Goal: Task Accomplishment & Management: Use online tool/utility

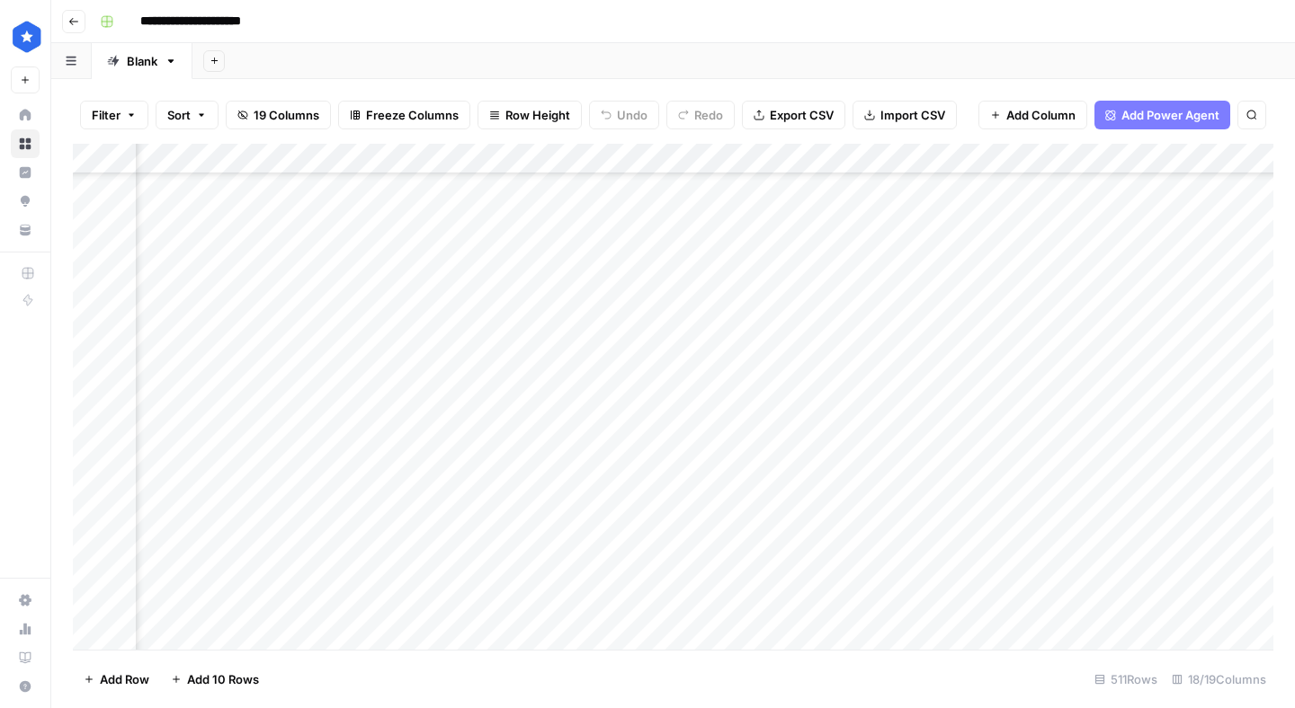
scroll to position [15172, 173]
click at [355, 627] on div "Add Column" at bounding box center [673, 397] width 1200 height 506
click at [343, 609] on div "Add Column" at bounding box center [673, 397] width 1200 height 506
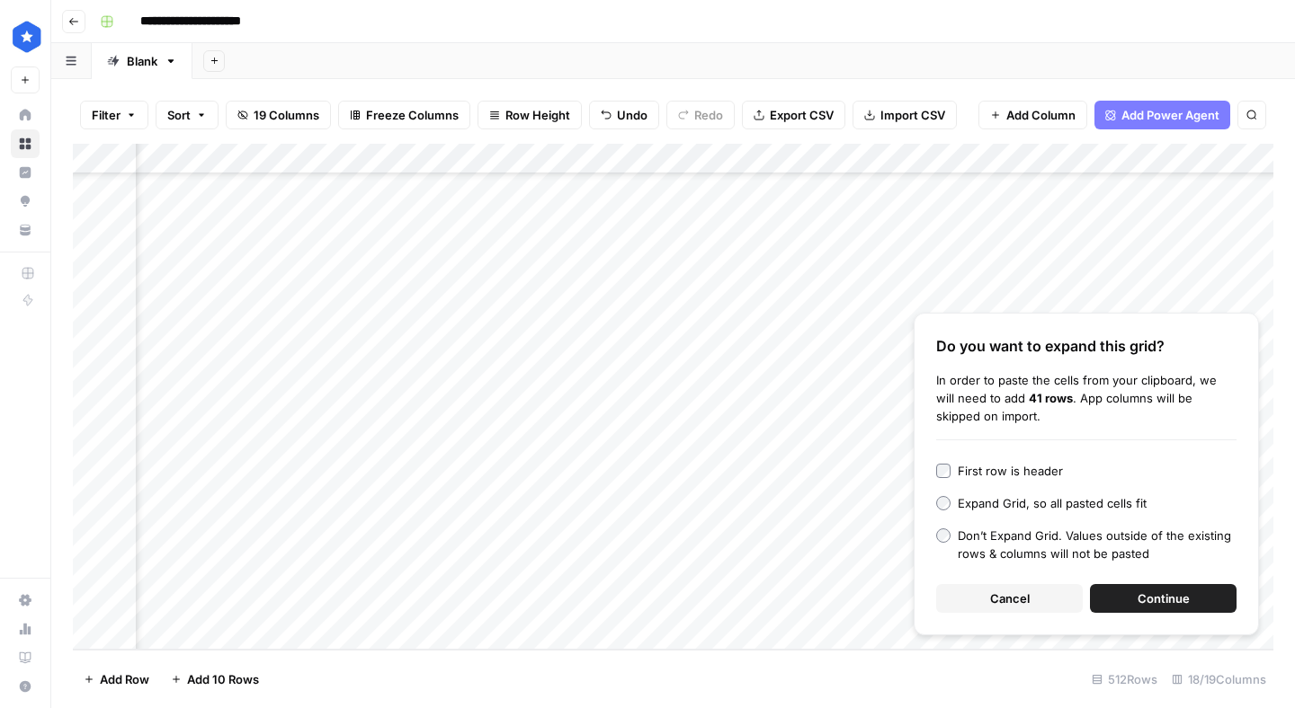
click at [1009, 604] on span "Cancel" at bounding box center [1010, 599] width 40 height 18
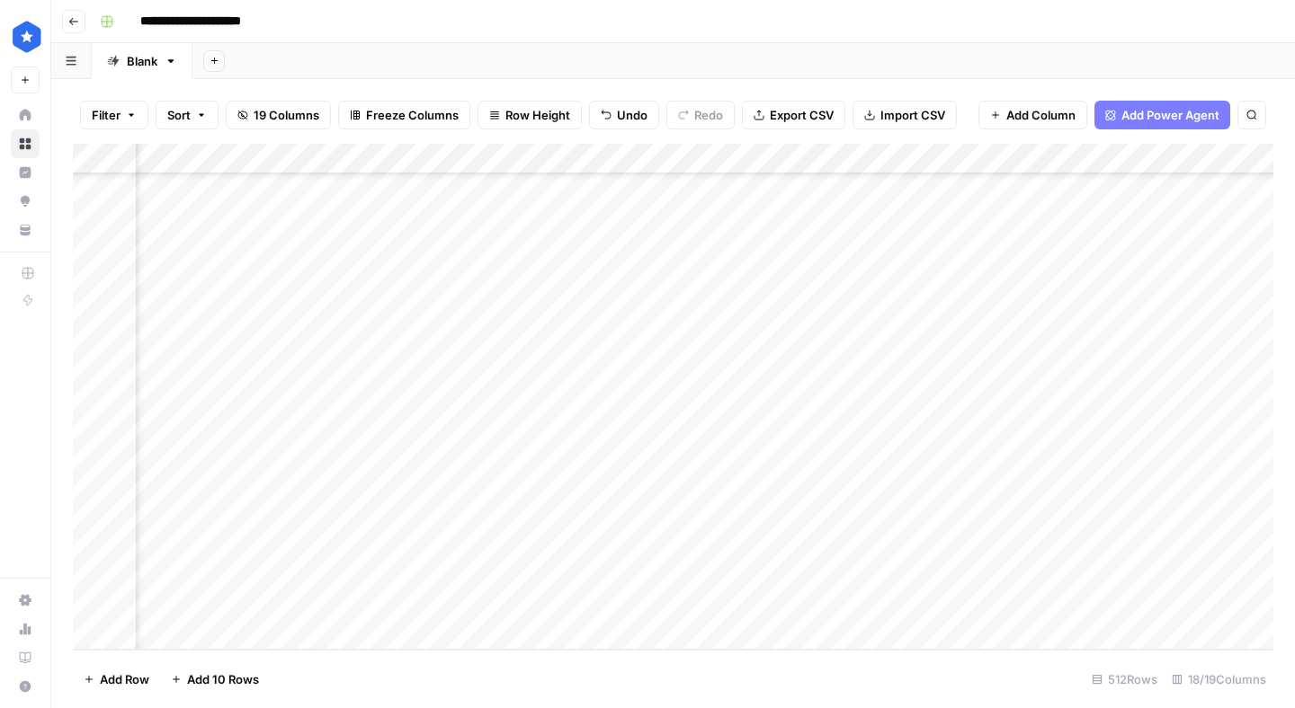
click at [372, 608] on div "Add Column" at bounding box center [673, 397] width 1200 height 506
type input "**********"
click at [599, 604] on div "Add Column" at bounding box center [673, 397] width 1200 height 506
click at [373, 609] on div "Add Column" at bounding box center [673, 397] width 1200 height 506
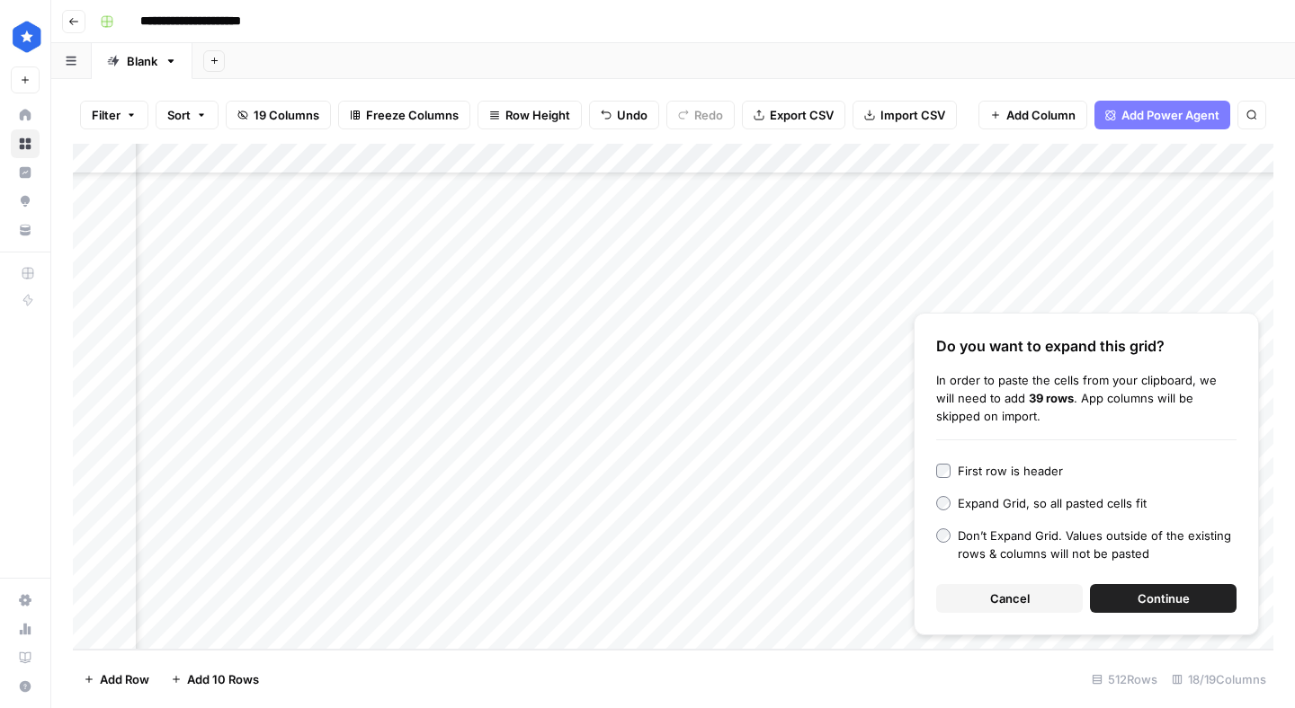
click at [1179, 597] on span "Continue" at bounding box center [1163, 599] width 52 height 18
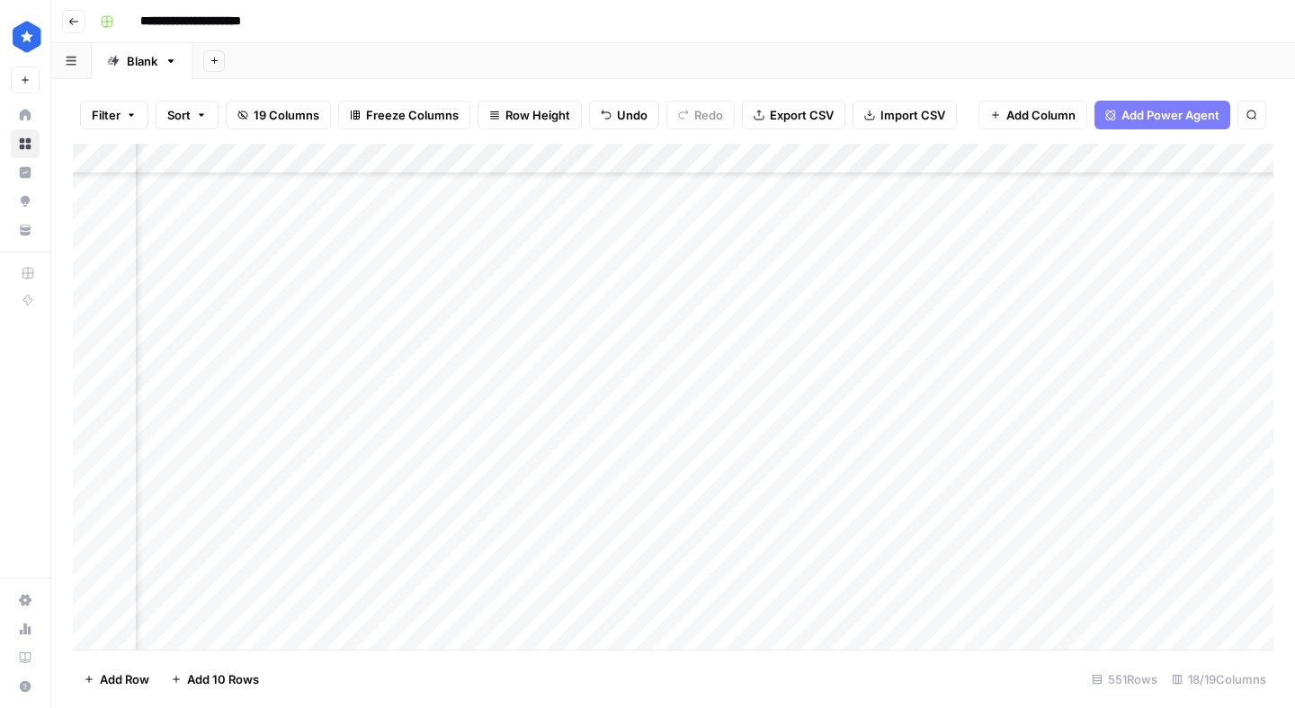
scroll to position [15430, 173]
click at [359, 451] on div "Add Column" at bounding box center [673, 397] width 1200 height 506
click at [888, 383] on div "Add Column" at bounding box center [673, 397] width 1200 height 506
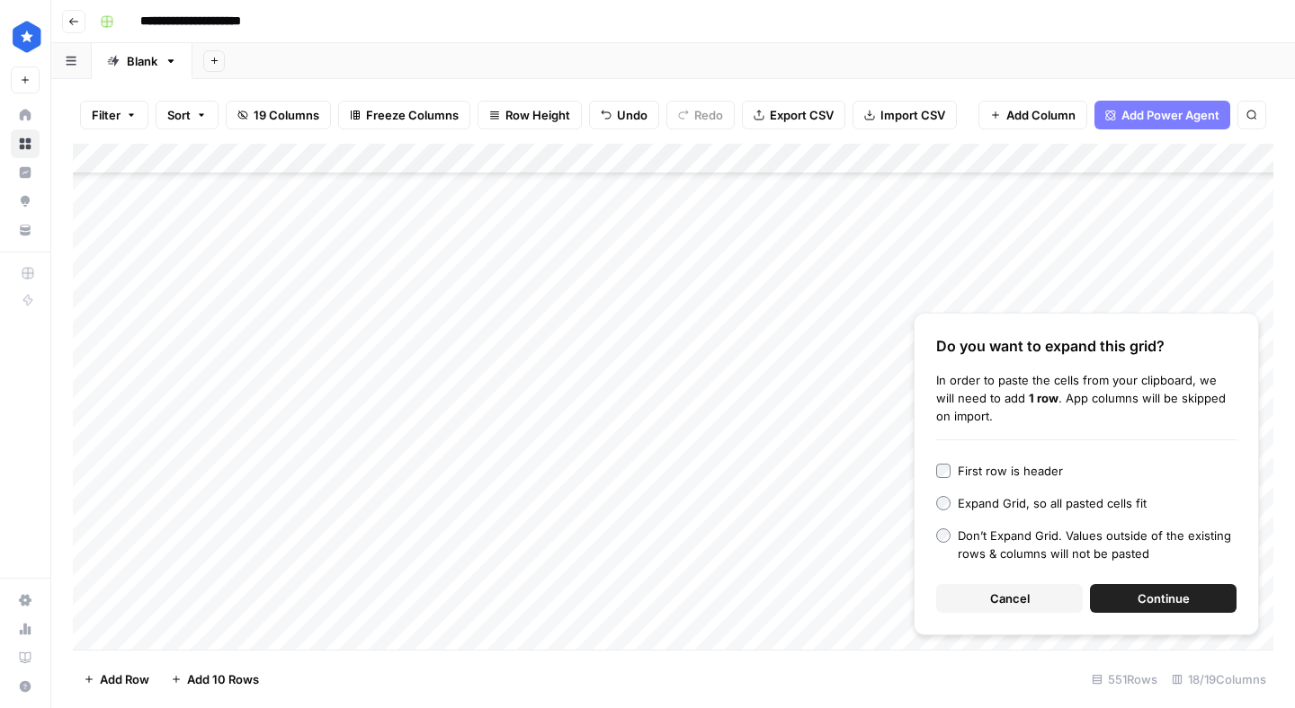
click at [1005, 590] on span "Cancel" at bounding box center [1010, 599] width 40 height 18
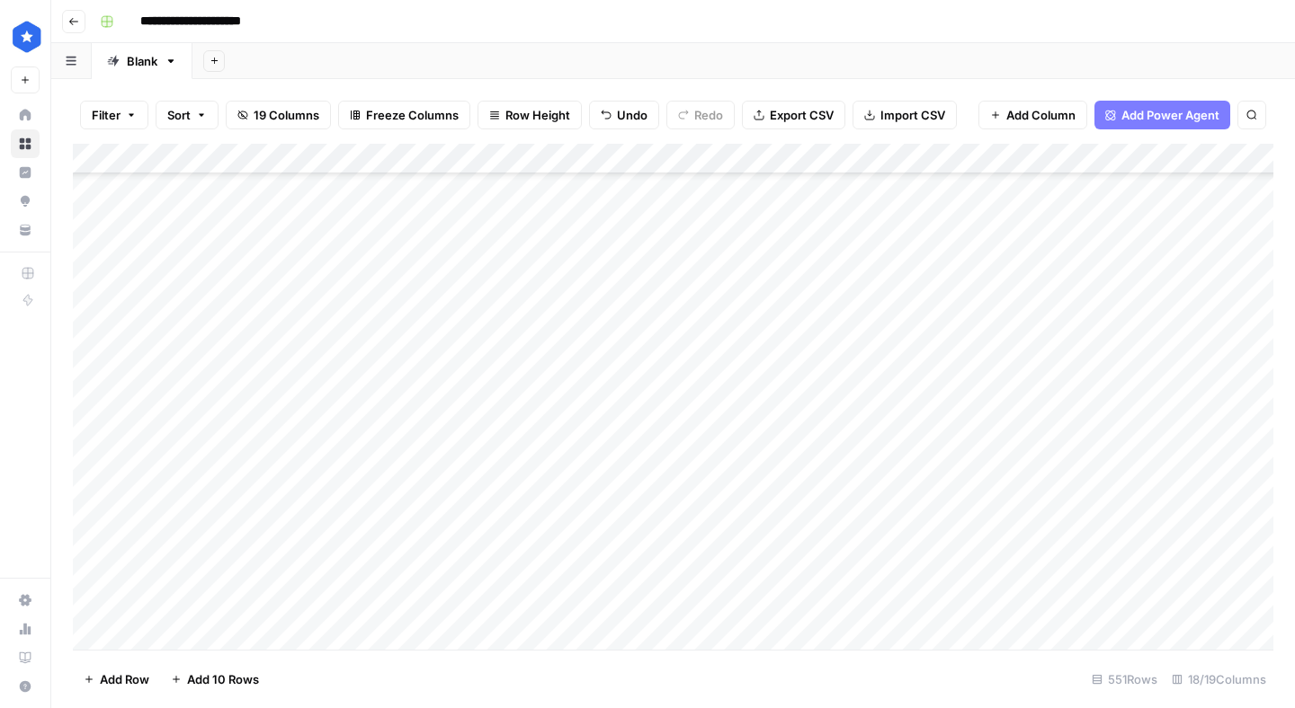
click at [165, 423] on div "Add Column" at bounding box center [673, 397] width 1200 height 506
drag, startPoint x: 76, startPoint y: 425, endPoint x: 79, endPoint y: 398, distance: 27.1
click at [79, 398] on div "Add Column" at bounding box center [673, 397] width 1200 height 506
click at [987, 387] on div "Add Column" at bounding box center [673, 397] width 1200 height 506
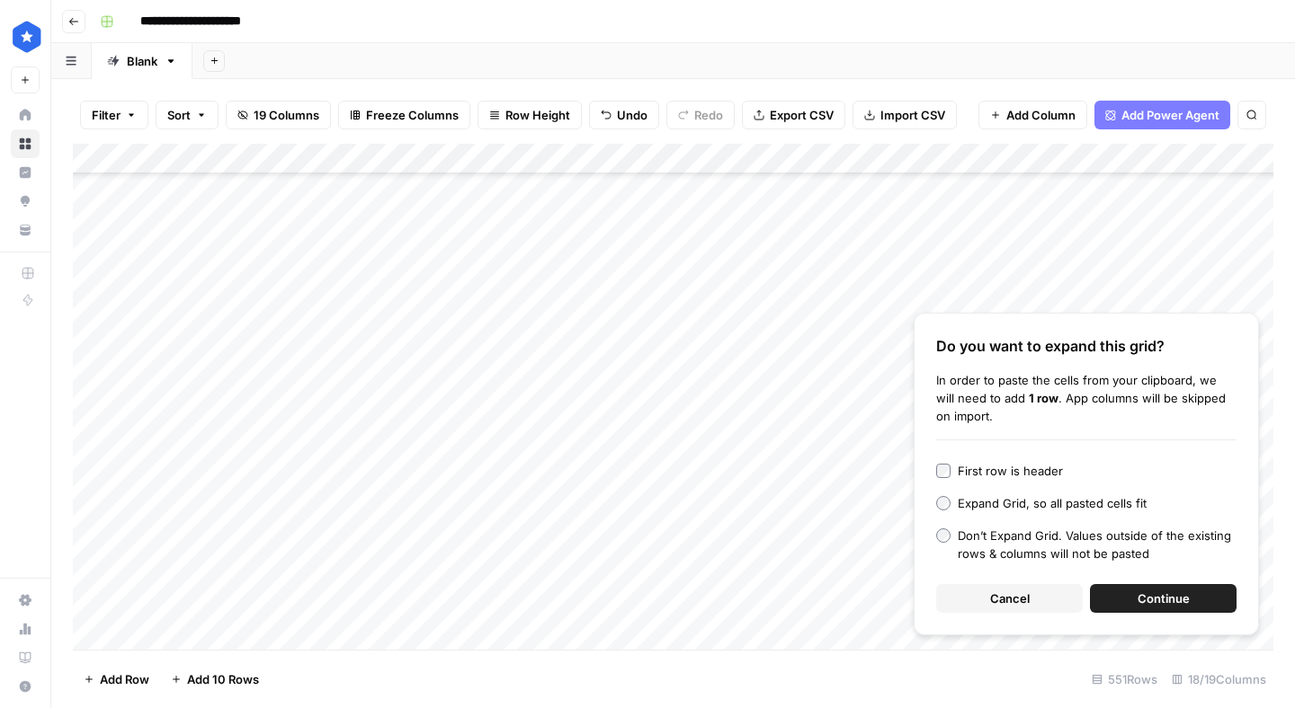
click at [1174, 601] on span "Continue" at bounding box center [1163, 599] width 52 height 18
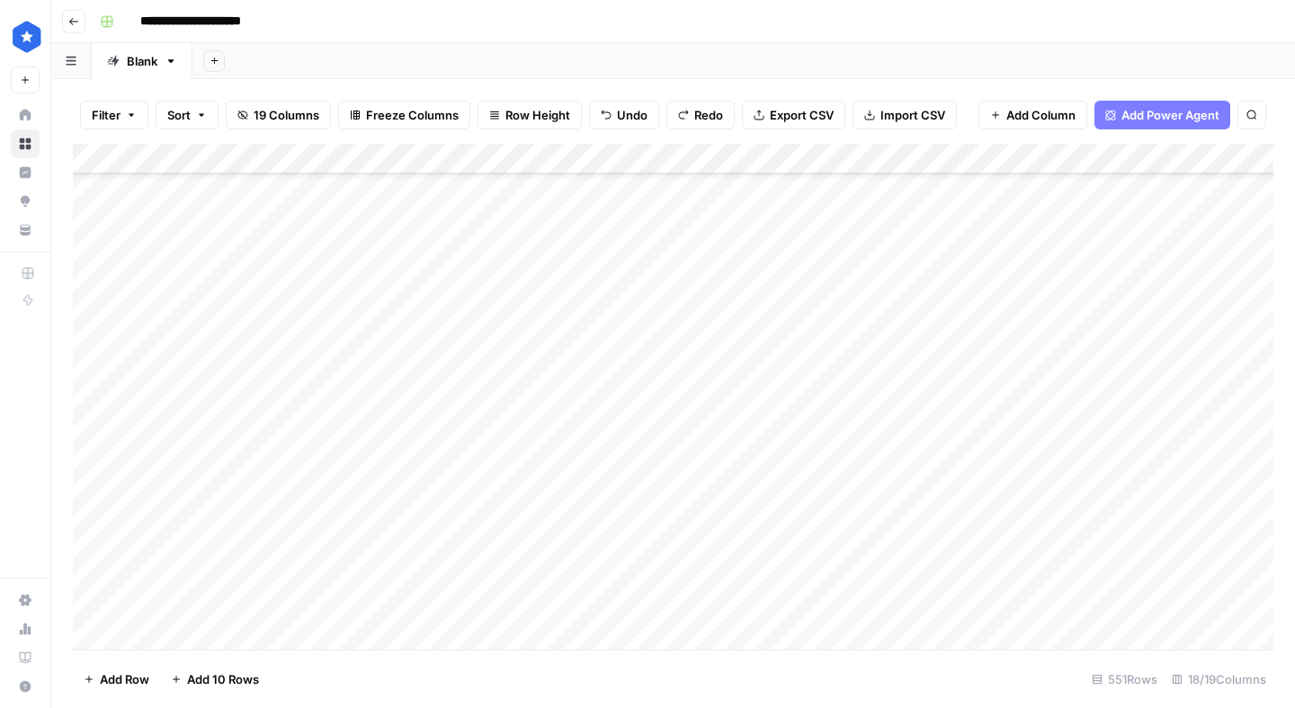
click at [834, 369] on div "Add Column" at bounding box center [673, 397] width 1200 height 506
drag, startPoint x: 845, startPoint y: 379, endPoint x: 814, endPoint y: 696, distance: 318.0
click at [814, 696] on div "Filter Sort 19 Columns Freeze Columns Row Height Undo Redo Export CSV Import CS…" at bounding box center [672, 393] width 1243 height 629
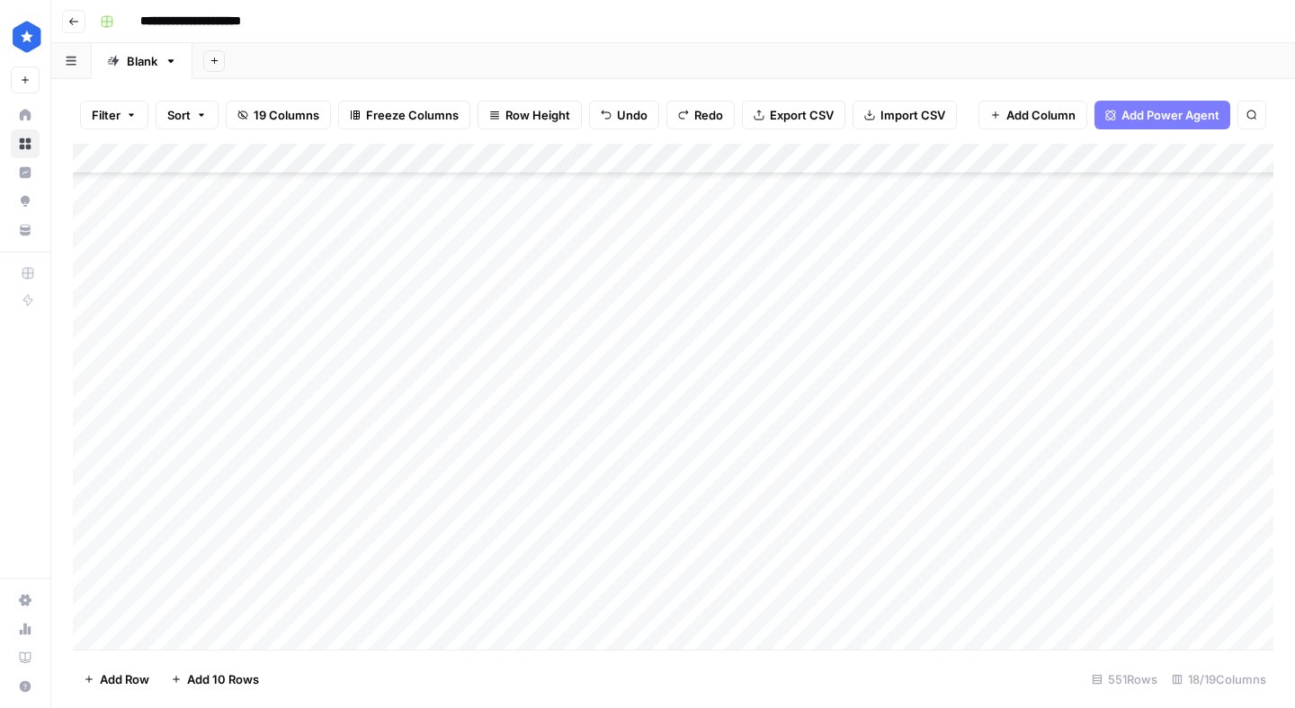
drag, startPoint x: 847, startPoint y: 366, endPoint x: 846, endPoint y: 627, distance: 261.6
click at [846, 627] on div "Add Column" at bounding box center [673, 397] width 1200 height 506
drag, startPoint x: 845, startPoint y: 328, endPoint x: 810, endPoint y: 636, distance: 310.3
click at [810, 636] on div "Add Column" at bounding box center [673, 397] width 1200 height 506
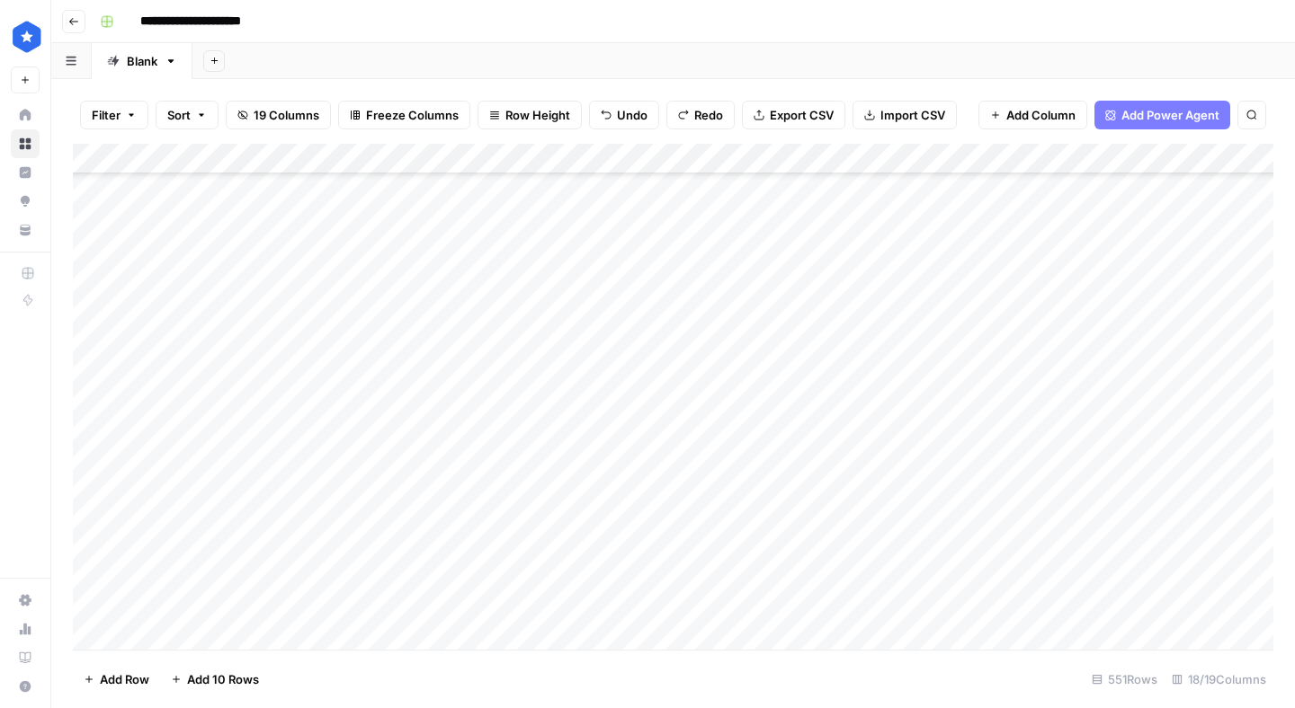
scroll to position [16394, 0]
drag, startPoint x: 846, startPoint y: 479, endPoint x: 832, endPoint y: 612, distance: 133.7
click at [832, 612] on div "Add Column" at bounding box center [673, 397] width 1200 height 506
click at [357, 463] on div "Add Column" at bounding box center [673, 397] width 1200 height 506
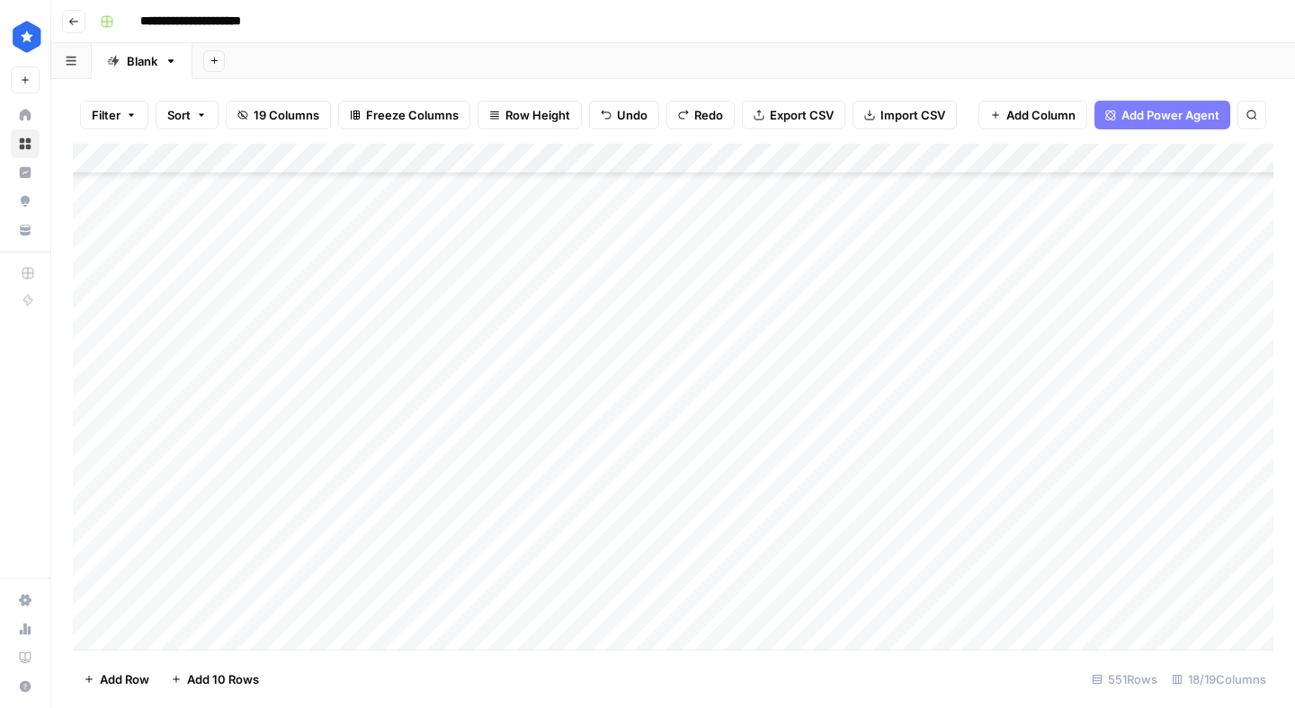
drag, startPoint x: 104, startPoint y: 465, endPoint x: 62, endPoint y: 462, distance: 42.3
click at [62, 462] on div "Filter Sort 19 Columns Freeze Columns Row Height Undo Redo Export CSV Import CS…" at bounding box center [672, 393] width 1243 height 629
drag, startPoint x: 76, startPoint y: 461, endPoint x: 76, endPoint y: 416, distance: 44.9
click at [76, 416] on div "Add Column" at bounding box center [673, 397] width 1200 height 506
drag, startPoint x: 76, startPoint y: 406, endPoint x: 77, endPoint y: 433, distance: 27.0
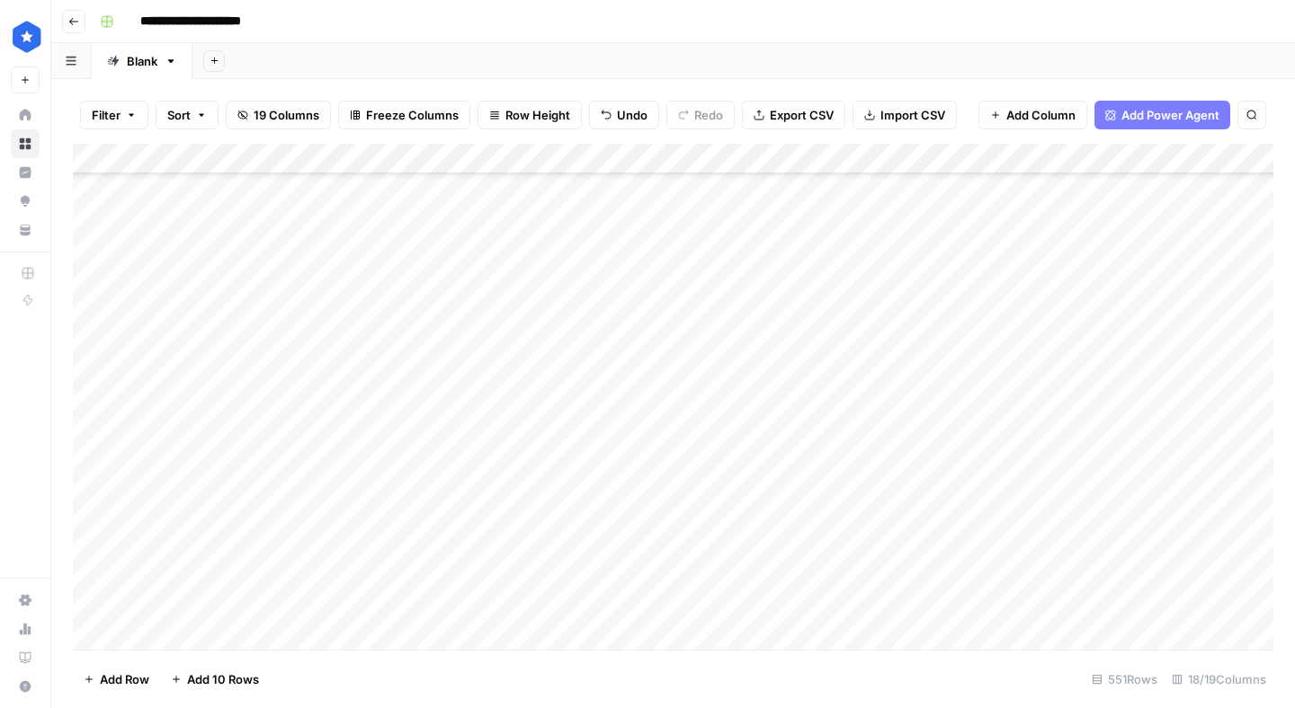
click at [77, 433] on div "Add Column" at bounding box center [673, 397] width 1200 height 506
click at [936, 429] on div "Add Column" at bounding box center [673, 397] width 1200 height 506
click at [105, 677] on span "Add Row" at bounding box center [124, 680] width 49 height 18
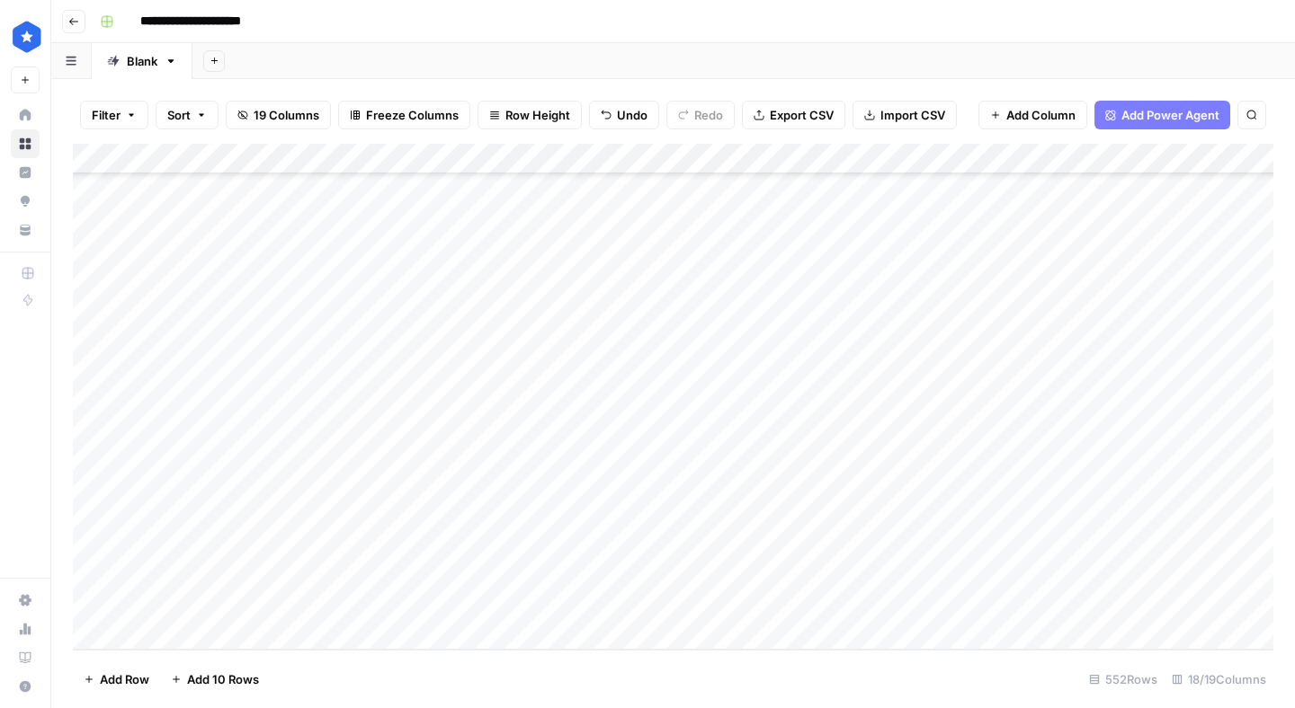
click at [721, 608] on div "Add Column" at bounding box center [673, 397] width 1200 height 506
click at [832, 579] on div "Add Column" at bounding box center [673, 397] width 1200 height 506
drag, startPoint x: 846, startPoint y: 588, endPoint x: 846, endPoint y: 609, distance: 20.7
click at [846, 609] on div "Add Column" at bounding box center [673, 397] width 1200 height 506
click at [557, 615] on div "Add Column" at bounding box center [673, 397] width 1200 height 506
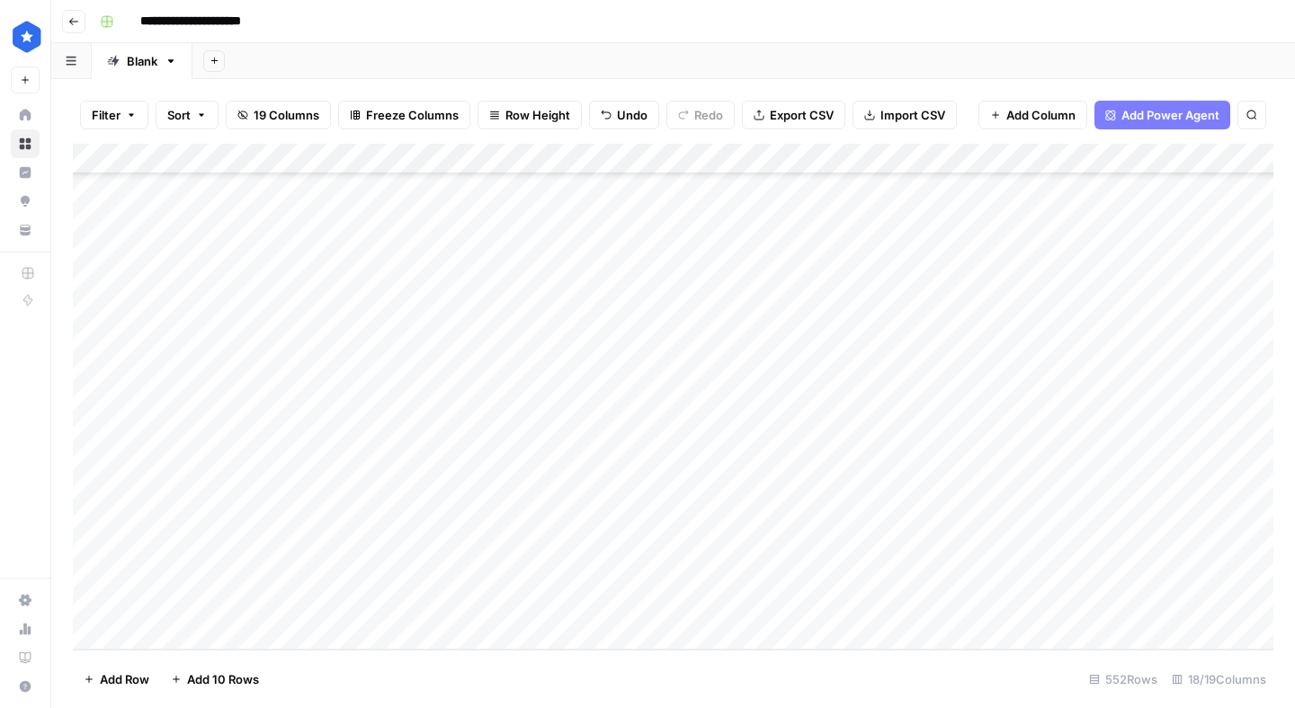
click at [912, 601] on div "Add Column" at bounding box center [673, 397] width 1200 height 506
drag, startPoint x: 76, startPoint y: 601, endPoint x: 94, endPoint y: 346, distance: 256.0
click at [94, 346] on div "Add Column" at bounding box center [673, 397] width 1200 height 506
drag, startPoint x: 76, startPoint y: 413, endPoint x: 70, endPoint y: 201, distance: 211.4
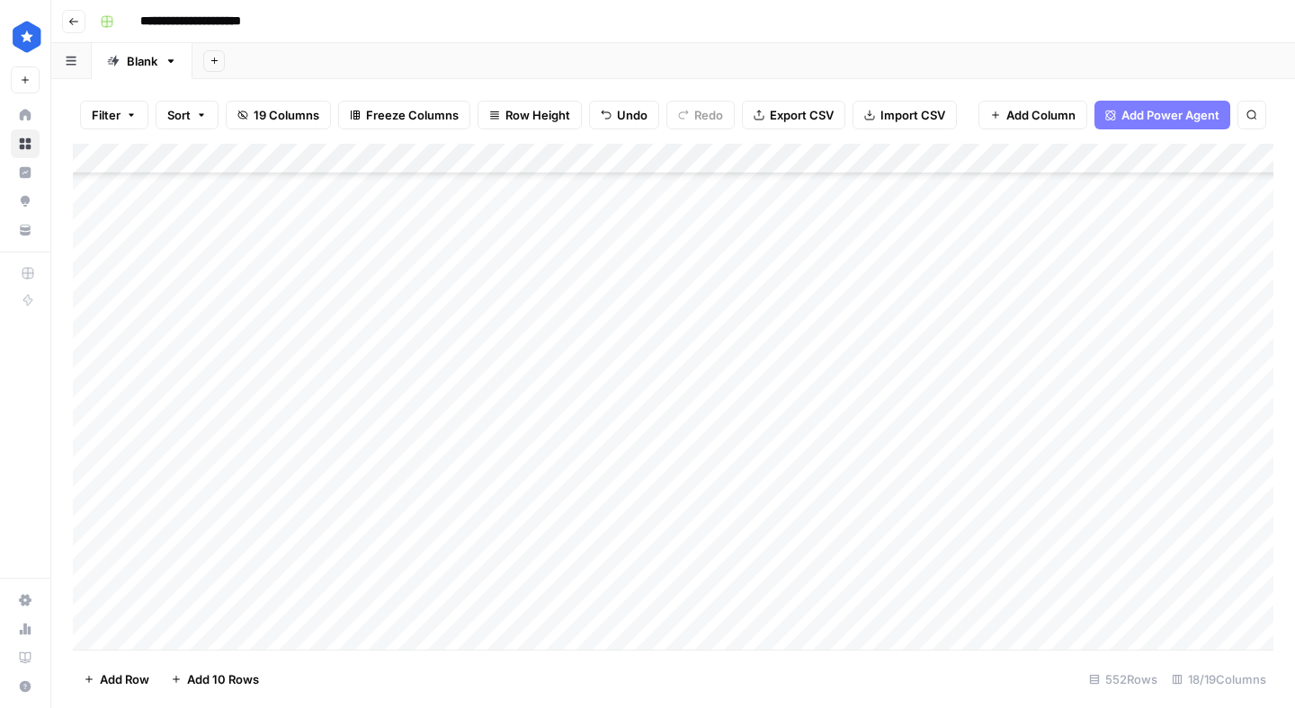
click at [70, 202] on div "Filter Sort 19 Columns Freeze Columns Row Height Undo Redo Export CSV Import CS…" at bounding box center [672, 393] width 1243 height 629
drag, startPoint x: 77, startPoint y: 446, endPoint x: 98, endPoint y: 168, distance: 278.5
click at [98, 167] on div "Add Column" at bounding box center [673, 397] width 1200 height 506
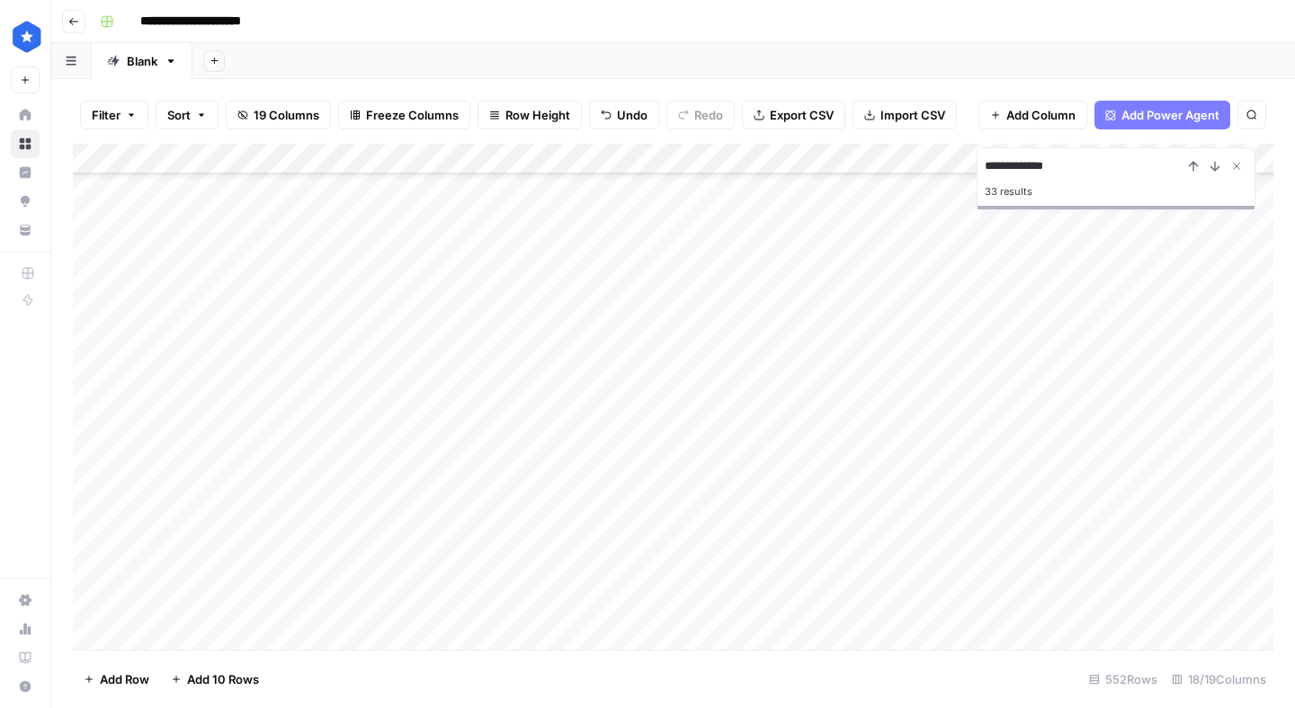
type input "**********"
click at [92, 346] on div "Add Column" at bounding box center [673, 397] width 1200 height 506
click at [1231, 164] on icon "Close Search" at bounding box center [1236, 166] width 14 height 14
drag, startPoint x: 78, startPoint y: 187, endPoint x: 120, endPoint y: 644, distance: 458.5
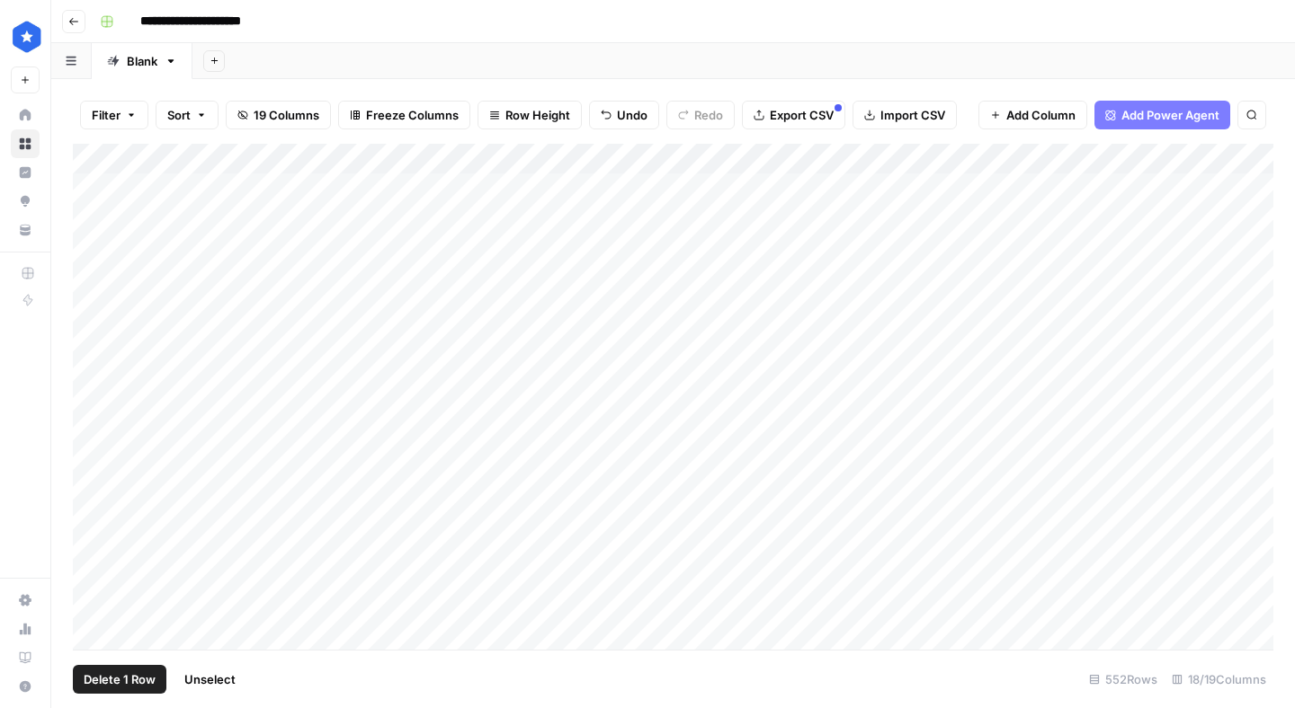
click at [120, 644] on div "Add Column" at bounding box center [673, 397] width 1200 height 506
click at [87, 343] on div "Add Column" at bounding box center [673, 397] width 1200 height 506
drag, startPoint x: 74, startPoint y: 452, endPoint x: 112, endPoint y: 653, distance: 204.2
click at [112, 653] on div "**********" at bounding box center [672, 393] width 1243 height 629
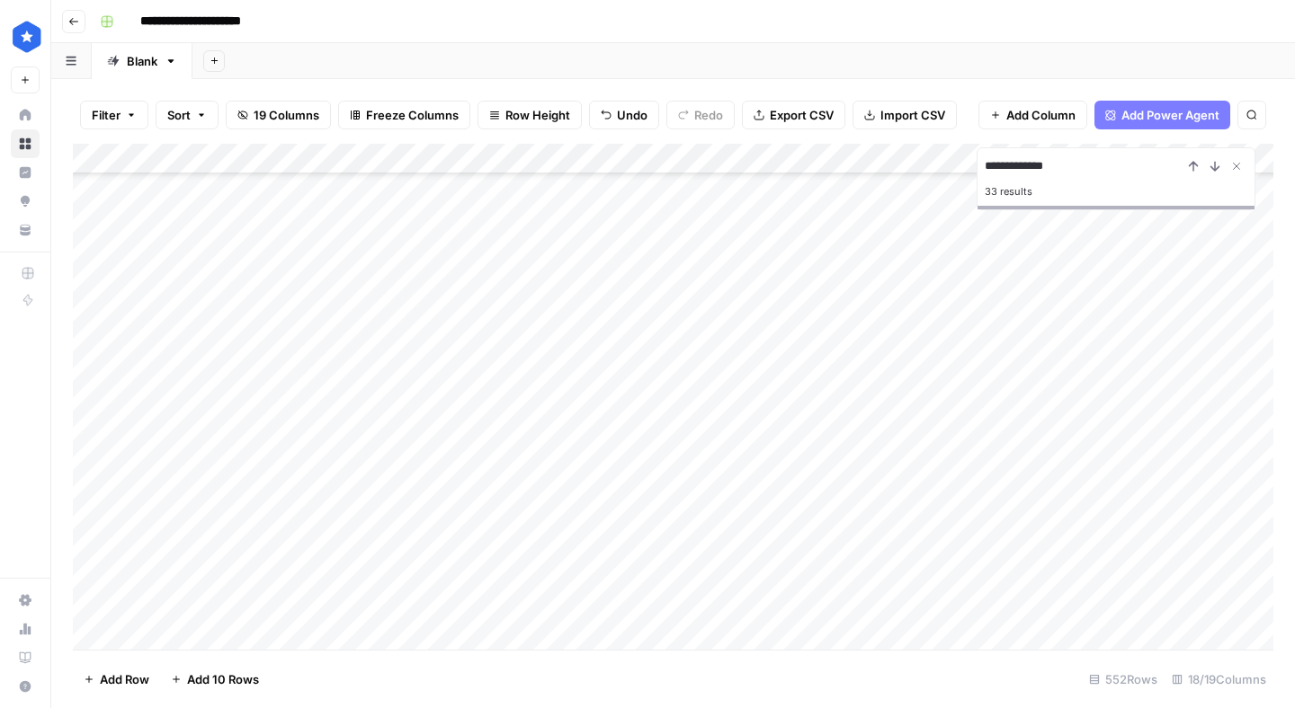
scroll to position [446, 0]
type input "**********"
click at [93, 414] on div "Add Column" at bounding box center [673, 397] width 1200 height 506
click at [118, 681] on span "Delete 1 Row" at bounding box center [120, 680] width 72 height 18
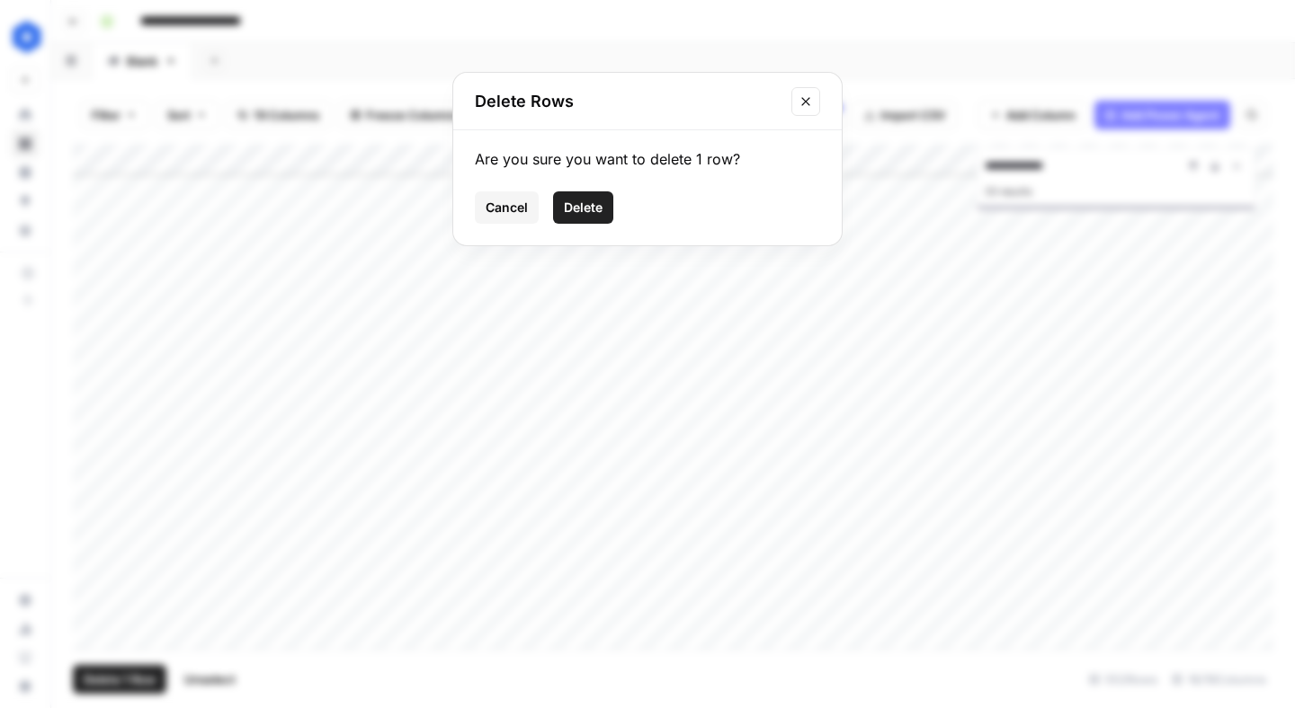
click at [585, 209] on span "Delete" at bounding box center [583, 208] width 39 height 18
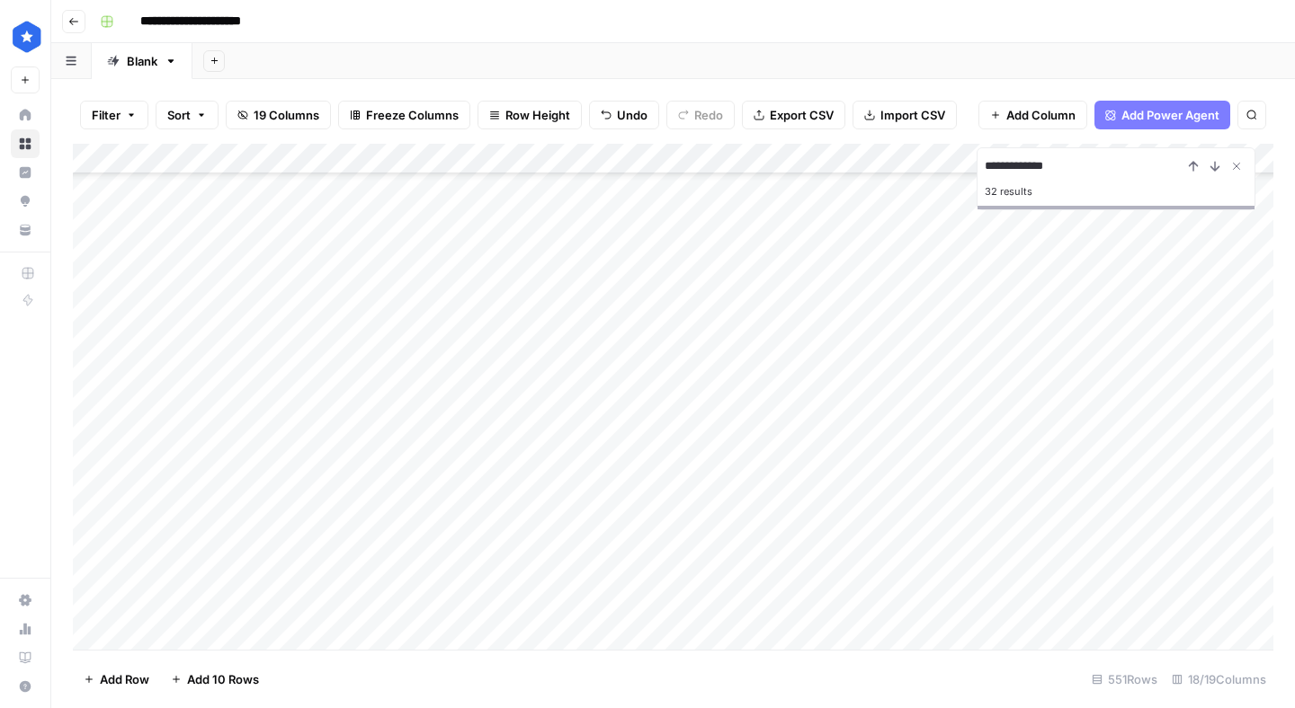
scroll to position [15326, 0]
click at [119, 678] on span "Add Row" at bounding box center [124, 680] width 49 height 18
drag, startPoint x: 113, startPoint y: 646, endPoint x: 67, endPoint y: 663, distance: 48.9
click at [67, 663] on div "**********" at bounding box center [672, 393] width 1243 height 629
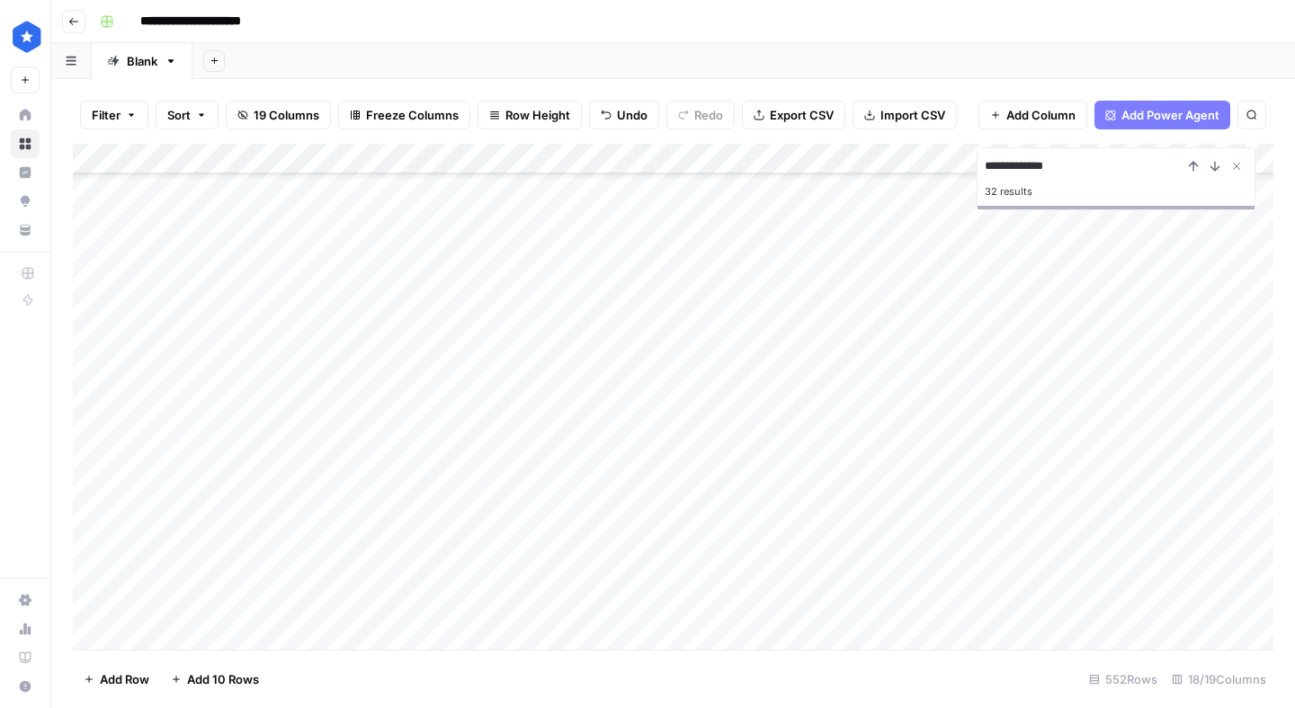
click at [939, 636] on div "Add Column" at bounding box center [673, 397] width 1200 height 506
click at [761, 601] on div "Add Column" at bounding box center [673, 397] width 1200 height 506
drag, startPoint x: 845, startPoint y: 615, endPoint x: 845, endPoint y: 632, distance: 17.1
click at [845, 632] on div "Add Column" at bounding box center [673, 397] width 1200 height 506
click at [452, 634] on div "Add Column" at bounding box center [673, 397] width 1200 height 506
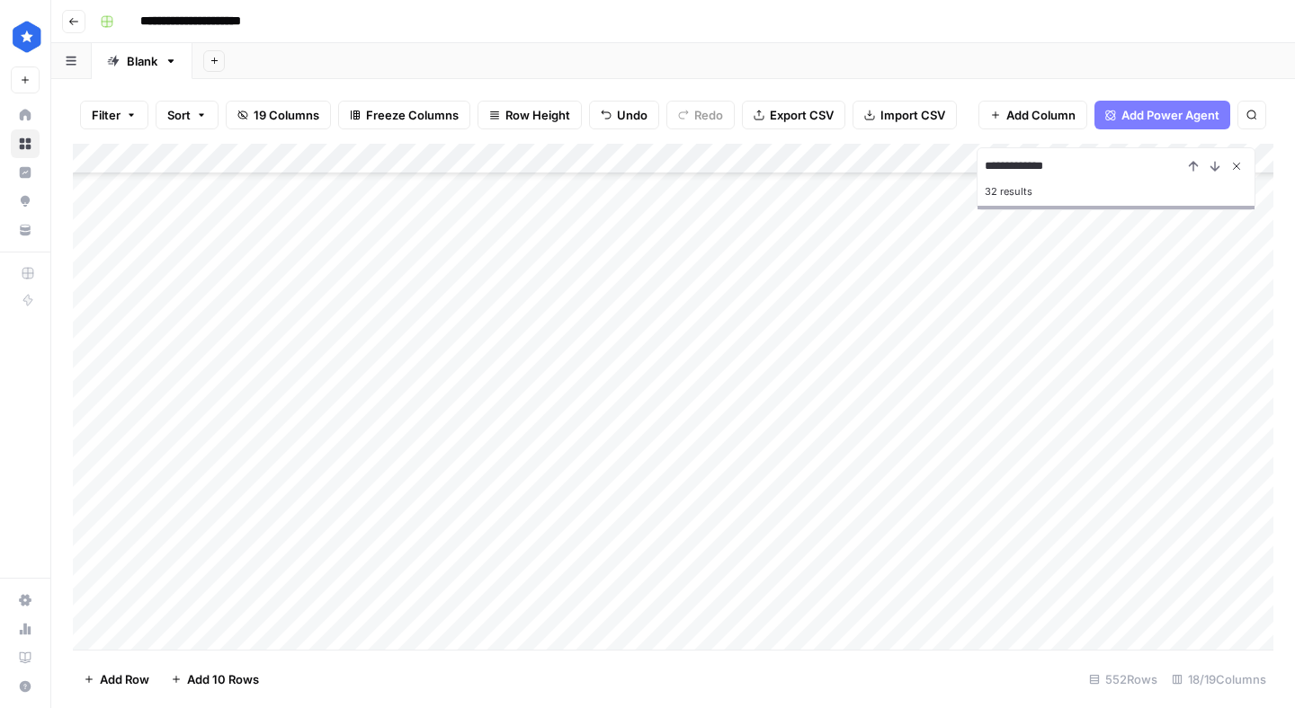
click at [1236, 165] on icon "Close Search" at bounding box center [1236, 166] width 14 height 14
click at [1145, 164] on div "Add Column" at bounding box center [673, 397] width 1200 height 506
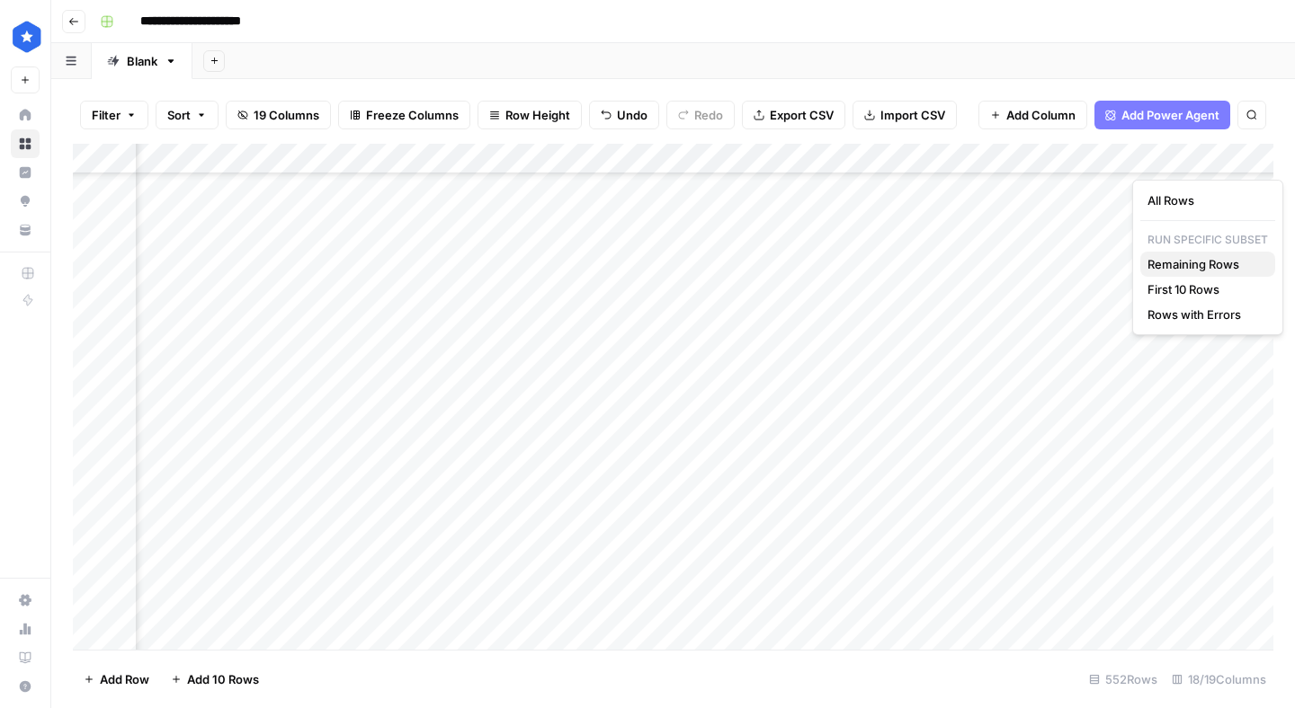
click at [1179, 268] on span "Remaining Rows" at bounding box center [1203, 264] width 113 height 18
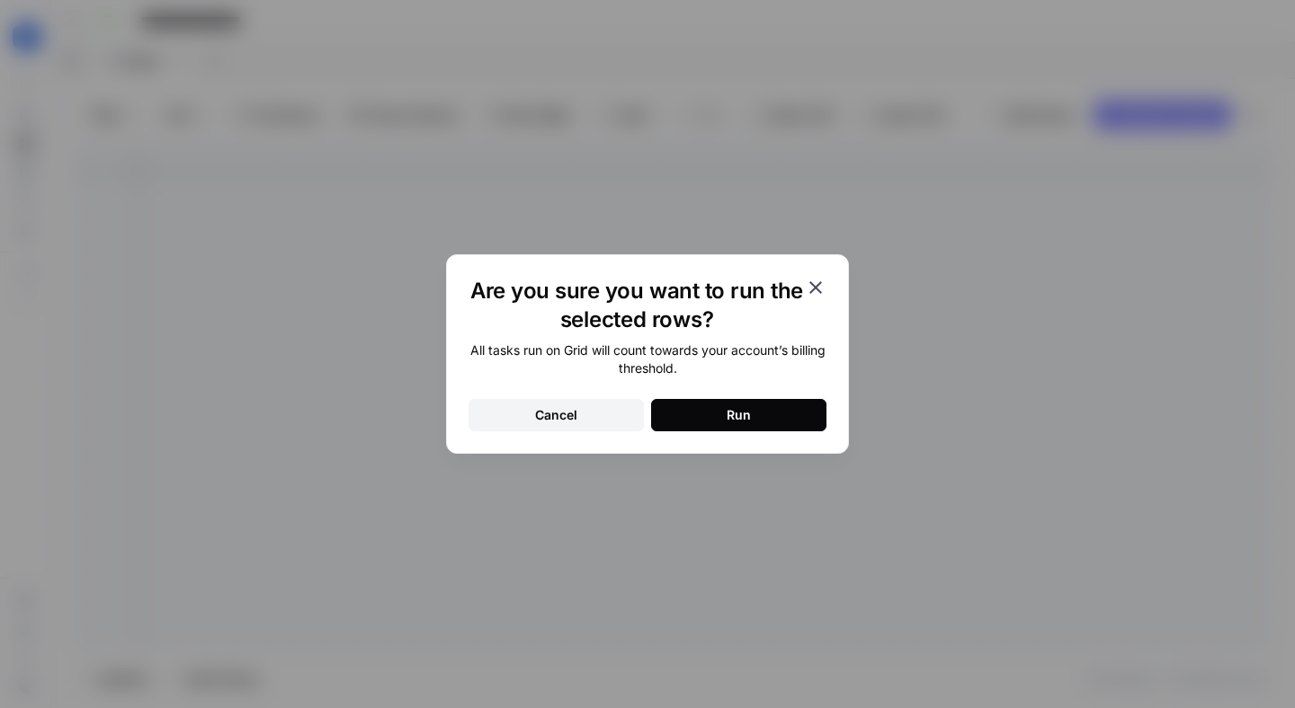
click at [724, 414] on button "Run" at bounding box center [738, 415] width 175 height 32
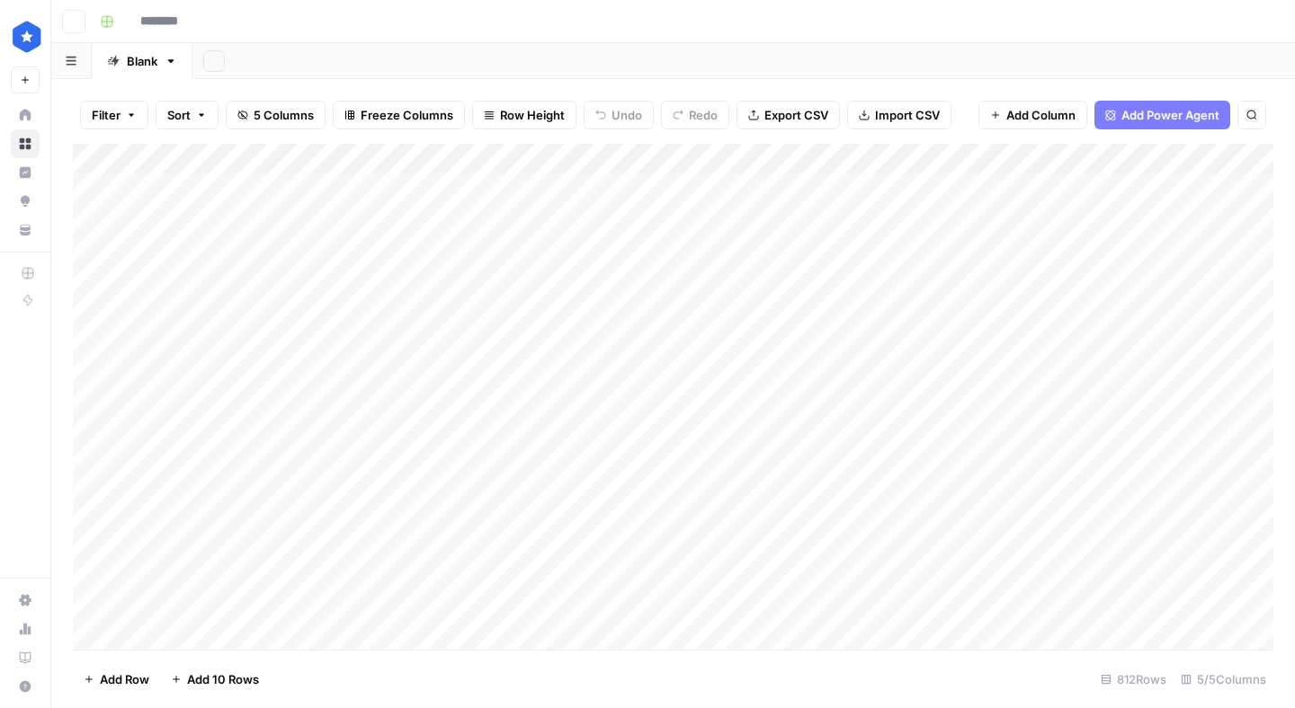
type input "*******"
click at [315, 627] on div "Add Column" at bounding box center [673, 397] width 1200 height 506
click at [328, 604] on textarea at bounding box center [493, 605] width 716 height 25
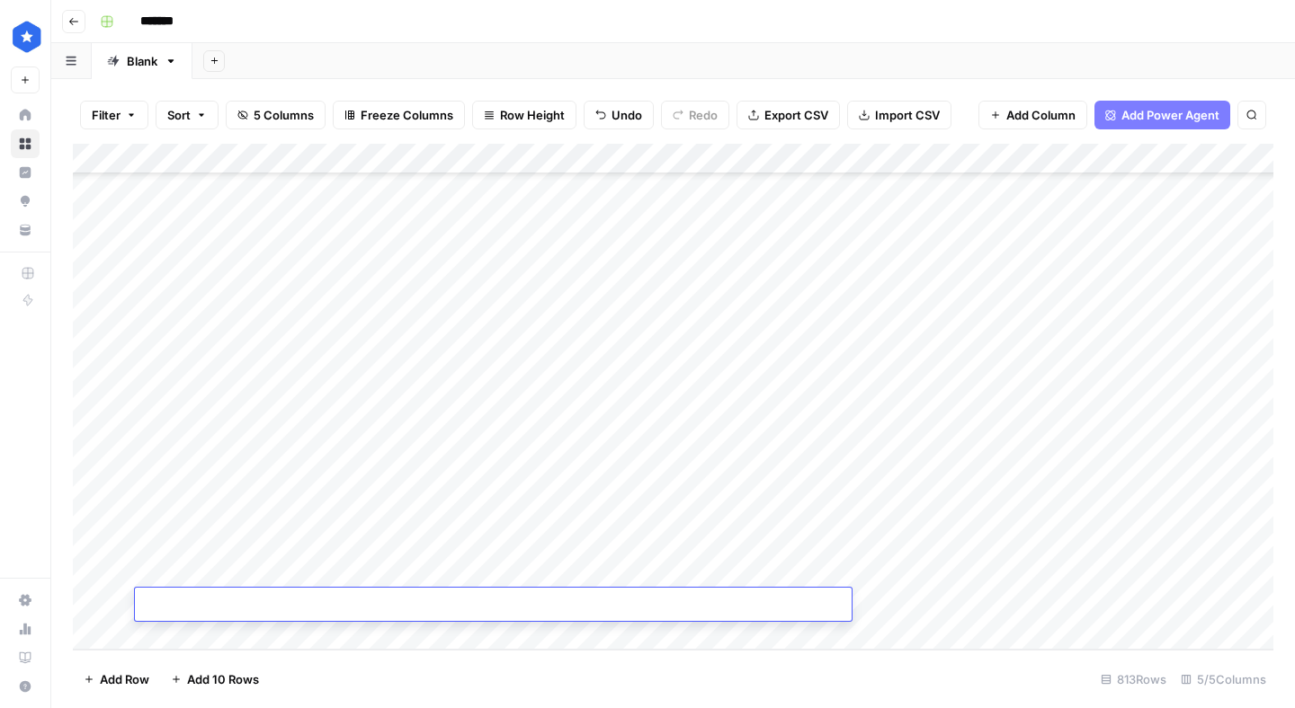
type textarea "**********"
click at [335, 652] on footer "Add Row Add 10 Rows 813 Rows 5/5 Columns" at bounding box center [673, 679] width 1200 height 58
click at [269, 601] on div "Add Column" at bounding box center [673, 397] width 1200 height 506
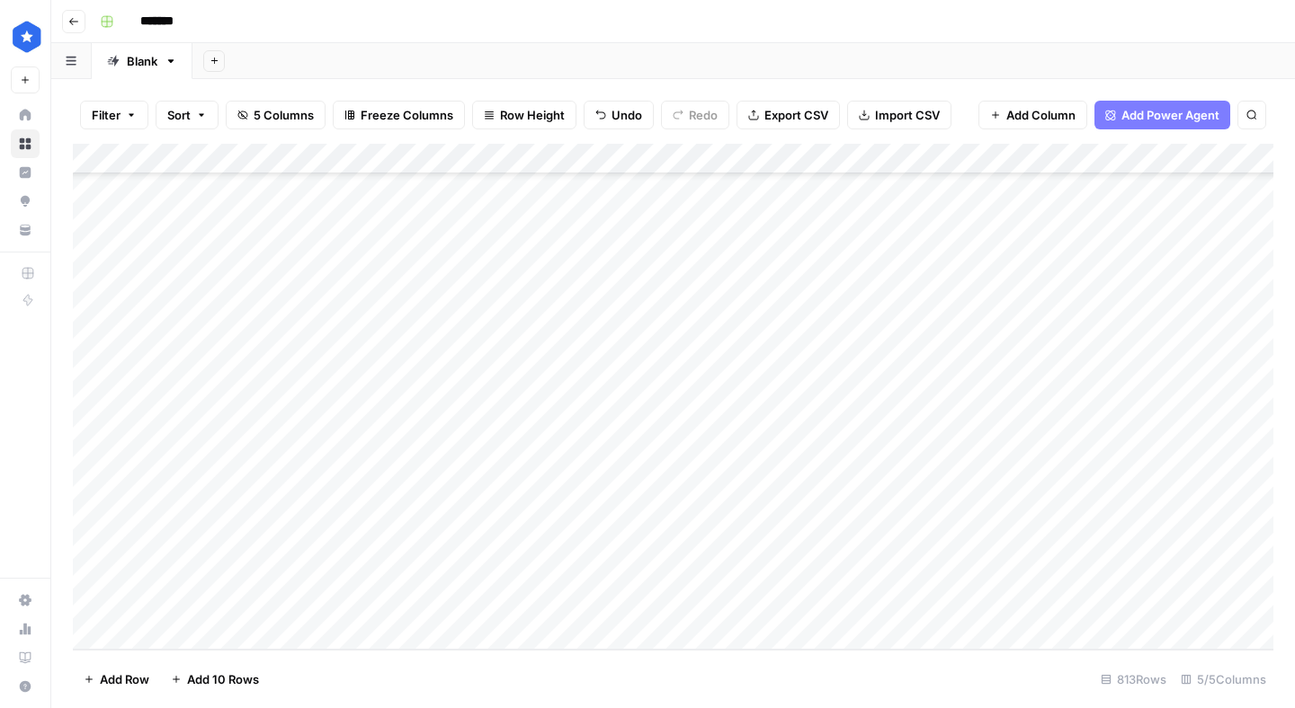
click at [308, 660] on footer "Add Row Add 10 Rows 813 Rows 5/5 Columns" at bounding box center [673, 679] width 1200 height 58
click at [428, 607] on div "Add Column" at bounding box center [673, 397] width 1200 height 506
type textarea "**********"
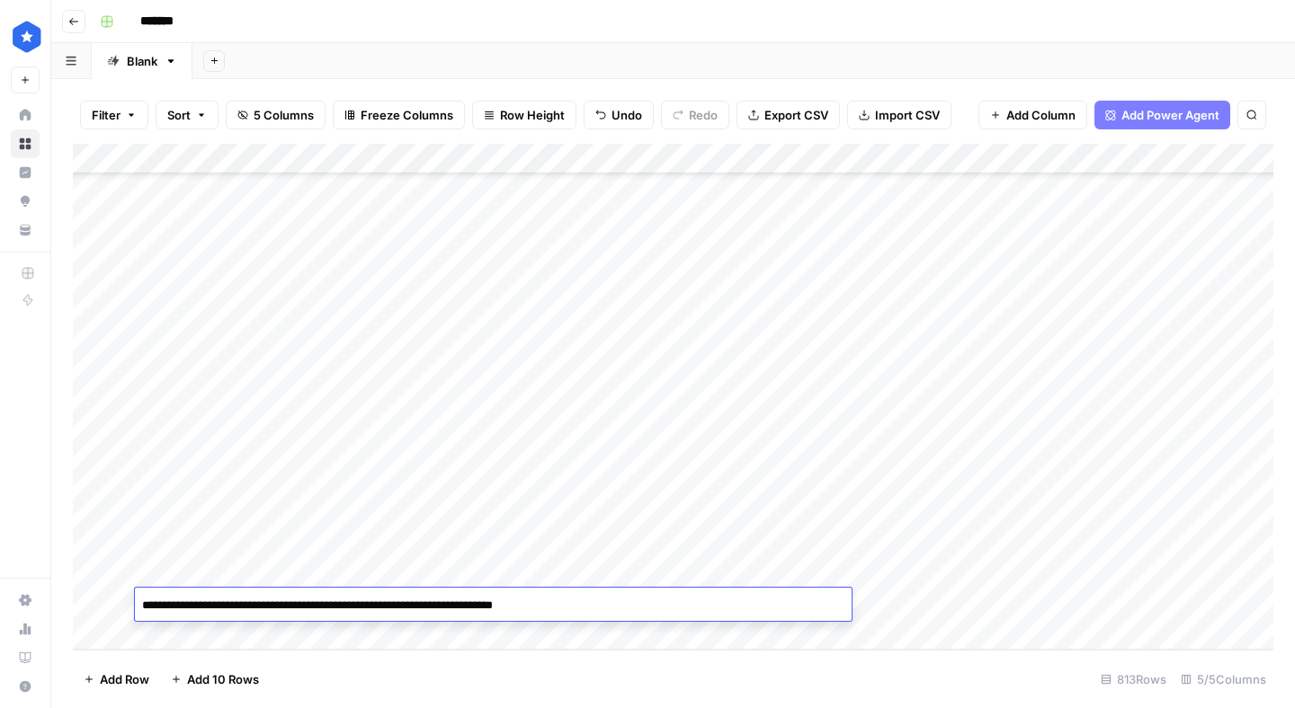
scroll to position [632, 0]
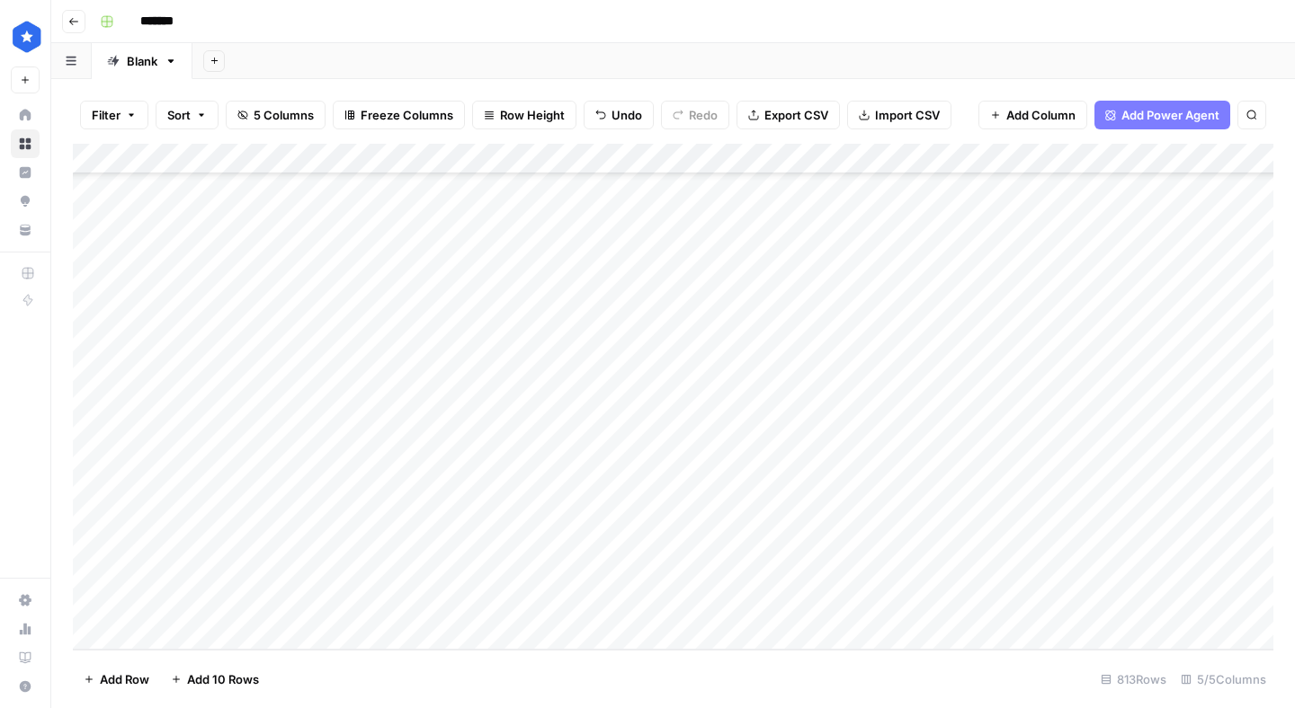
click at [447, 602] on div "Add Column" at bounding box center [673, 397] width 1200 height 506
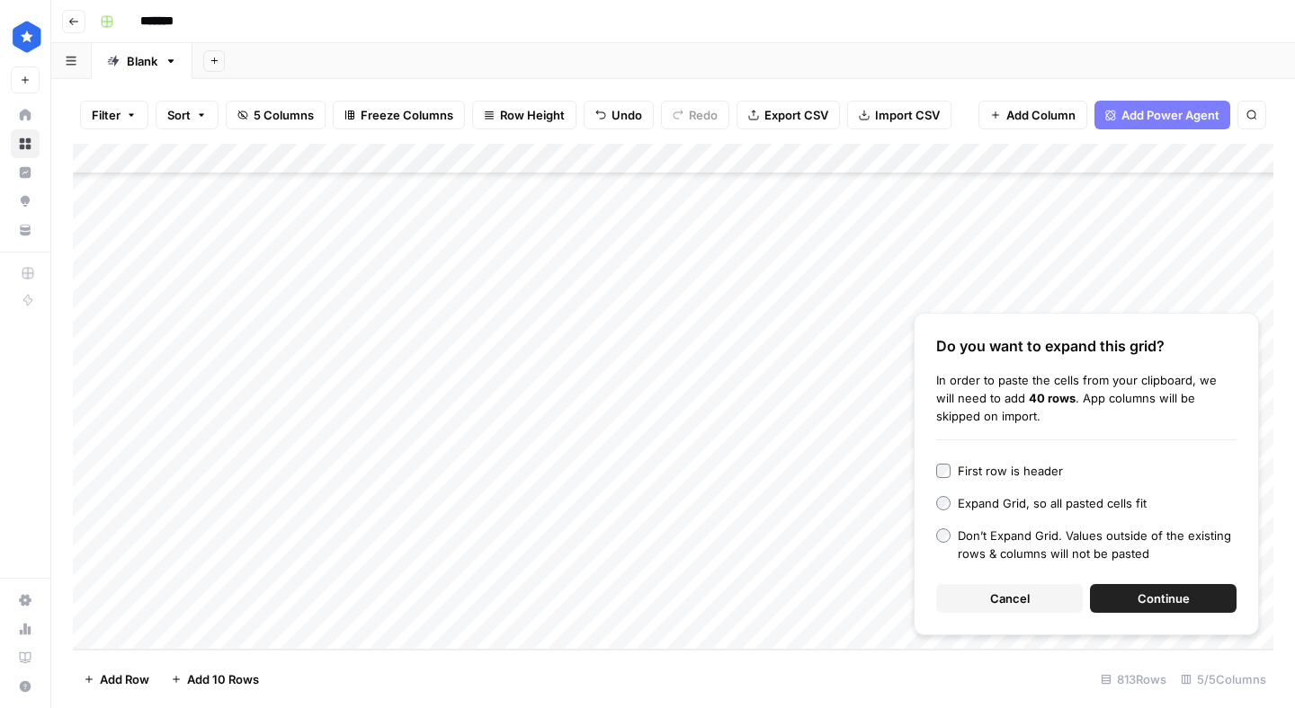
click at [1128, 597] on button "Continue" at bounding box center [1163, 598] width 147 height 29
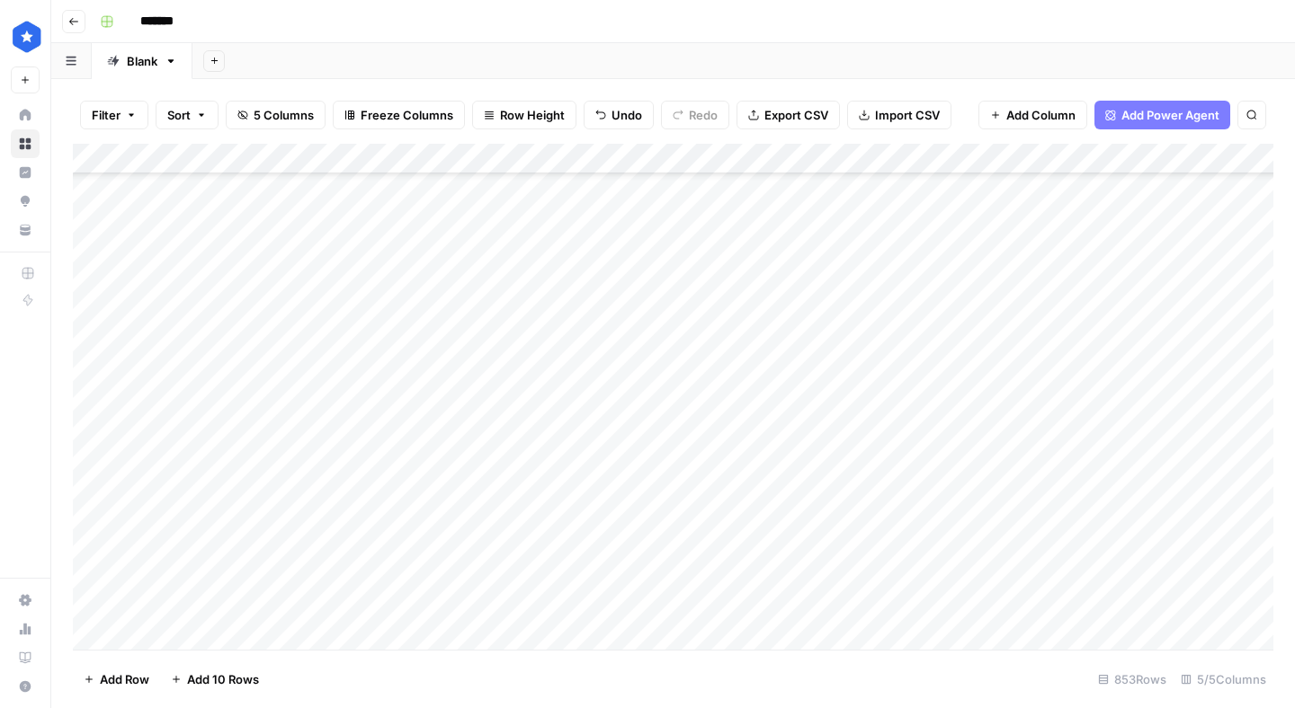
scroll to position [24620, 0]
click at [898, 390] on div "Add Column" at bounding box center [673, 397] width 1200 height 506
type input "resource"
click at [904, 462] on button "Resource" at bounding box center [911, 457] width 68 height 22
click at [953, 390] on div "Add Column" at bounding box center [673, 397] width 1200 height 506
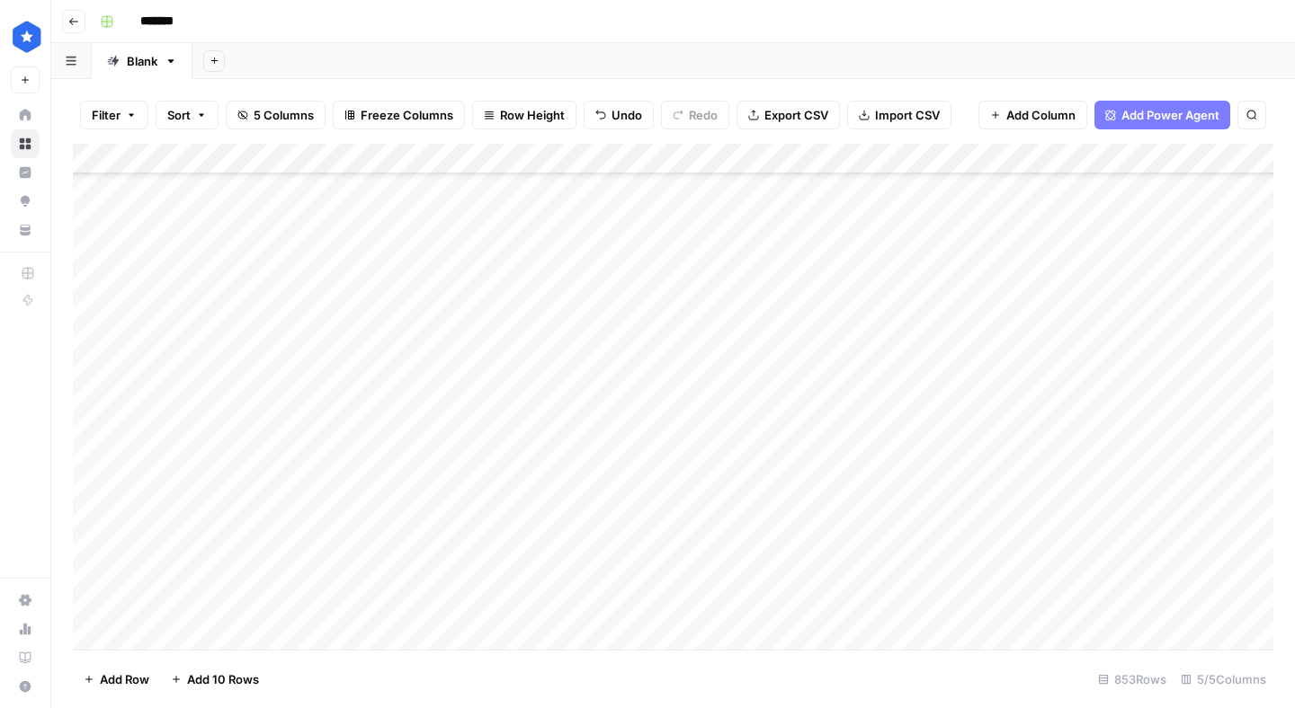
click at [799, 387] on div "Add Column" at bounding box center [673, 397] width 1200 height 506
click at [986, 319] on div "Add Column" at bounding box center [673, 397] width 1200 height 506
drag, startPoint x: 1011, startPoint y: 336, endPoint x: 972, endPoint y: 707, distance: 373.4
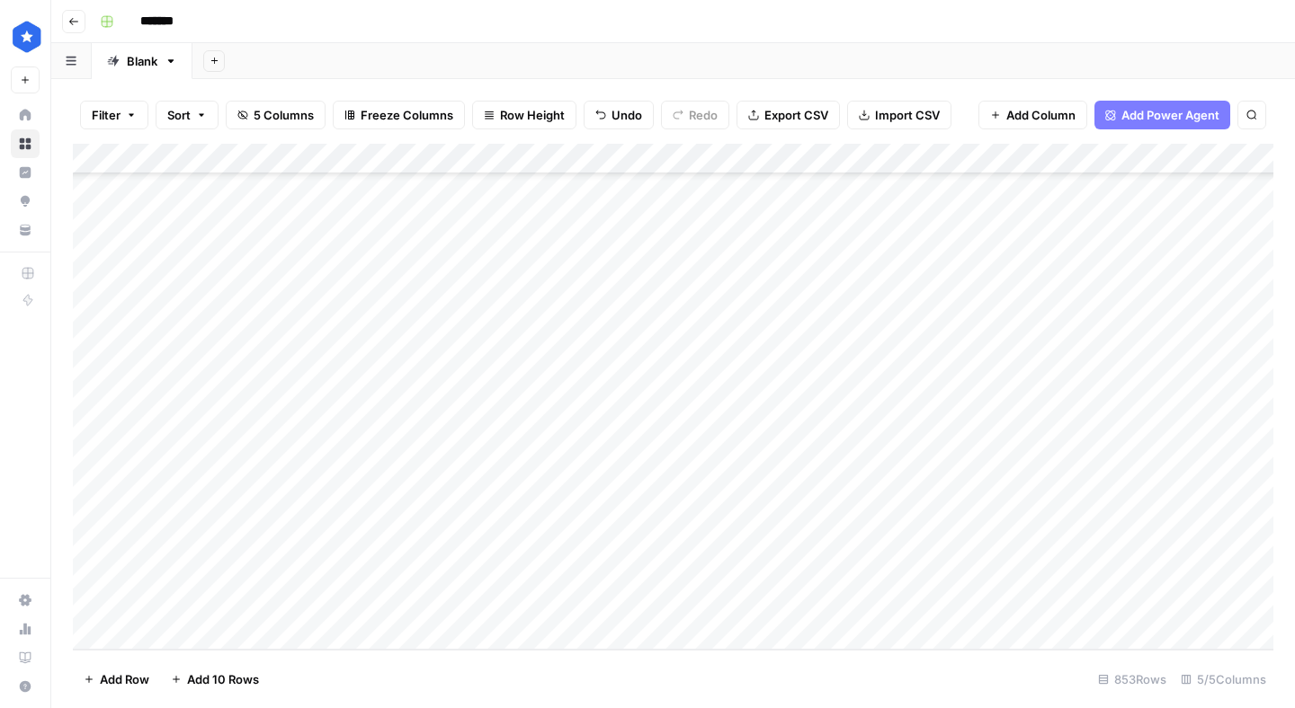
click at [972, 707] on div "Filter Sort 5 Columns Freeze Columns Row Height Undo Redo Export CSV Import CSV…" at bounding box center [672, 393] width 1243 height 629
drag, startPoint x: 1009, startPoint y: 557, endPoint x: 1009, endPoint y: 633, distance: 75.5
click at [1009, 633] on div "Add Column" at bounding box center [673, 397] width 1200 height 506
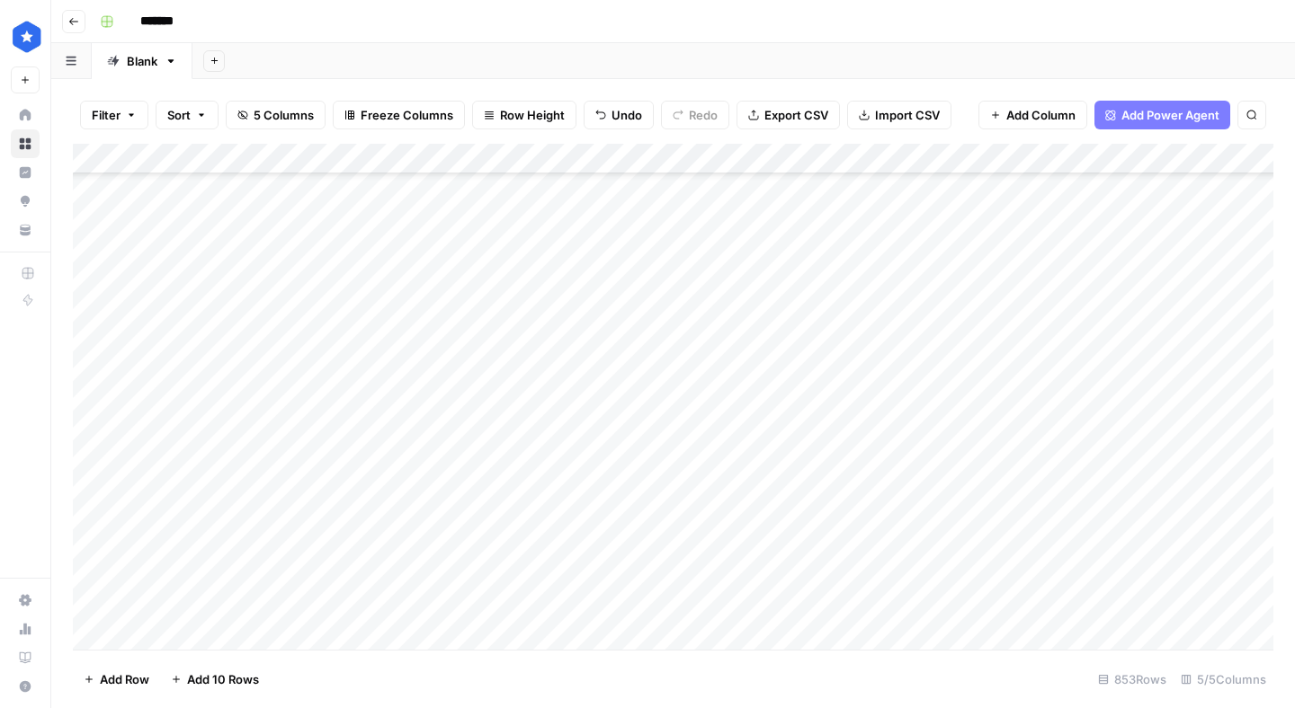
drag, startPoint x: 1011, startPoint y: 523, endPoint x: 1006, endPoint y: 695, distance: 171.8
click at [1006, 695] on div "Filter Sort 5 Columns Freeze Columns Row Height Undo Redo Export CSV Import CSV…" at bounding box center [672, 393] width 1243 height 629
drag, startPoint x: 1010, startPoint y: 367, endPoint x: 971, endPoint y: 674, distance: 309.9
click at [971, 674] on div "Filter Sort 5 Columns Freeze Columns Row Height Undo Redo Export CSV Import CSV…" at bounding box center [672, 393] width 1243 height 629
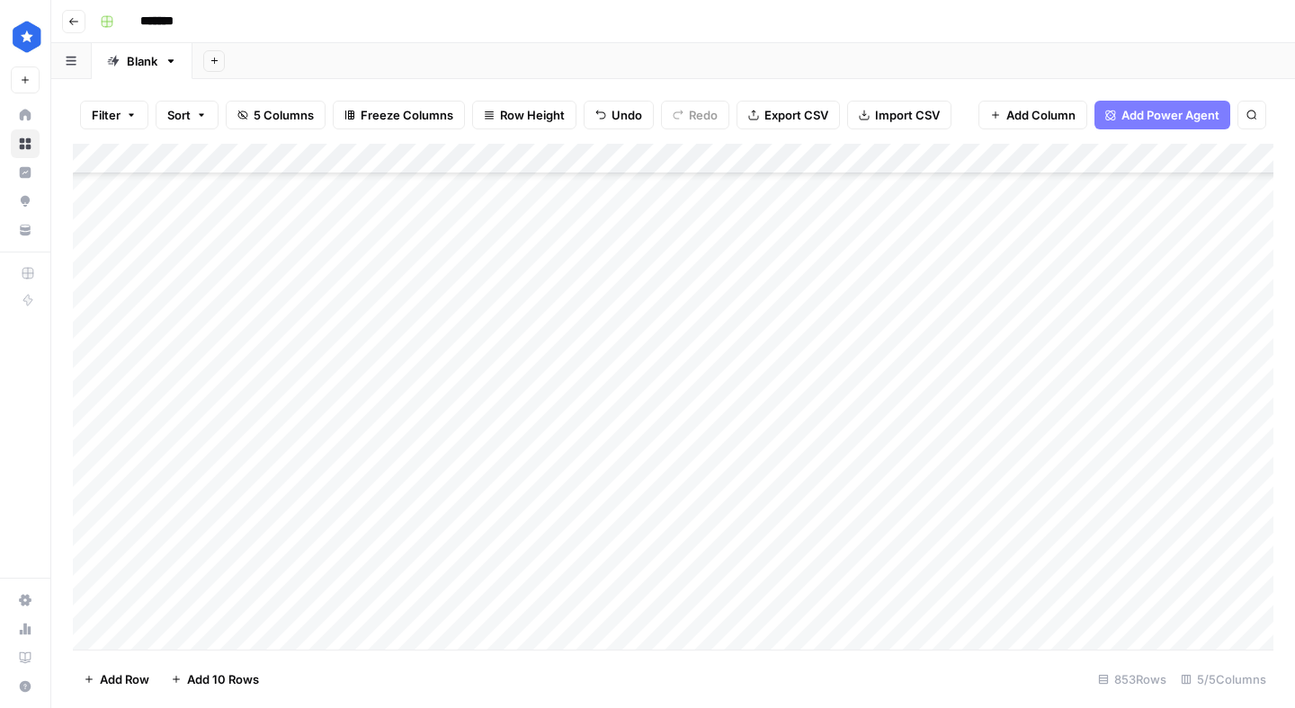
scroll to position [24881, 0]
drag, startPoint x: 1010, startPoint y: 231, endPoint x: 969, endPoint y: 598, distance: 369.1
click at [969, 598] on div "Add Column" at bounding box center [673, 397] width 1200 height 506
drag, startPoint x: 1010, startPoint y: 351, endPoint x: 981, endPoint y: 571, distance: 221.3
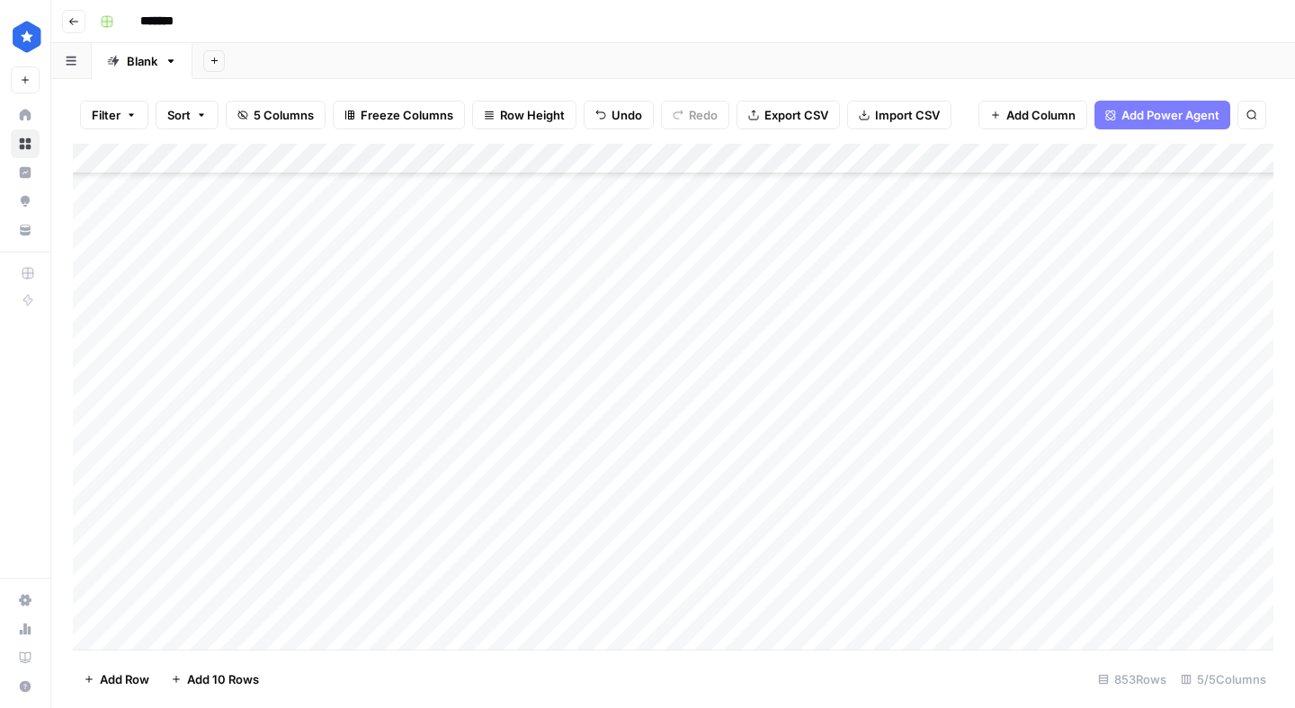
click at [981, 571] on div "Add Column" at bounding box center [673, 397] width 1200 height 506
drag, startPoint x: 1008, startPoint y: 276, endPoint x: 983, endPoint y: 534, distance: 259.2
click at [983, 534] on div "Add Column" at bounding box center [673, 397] width 1200 height 506
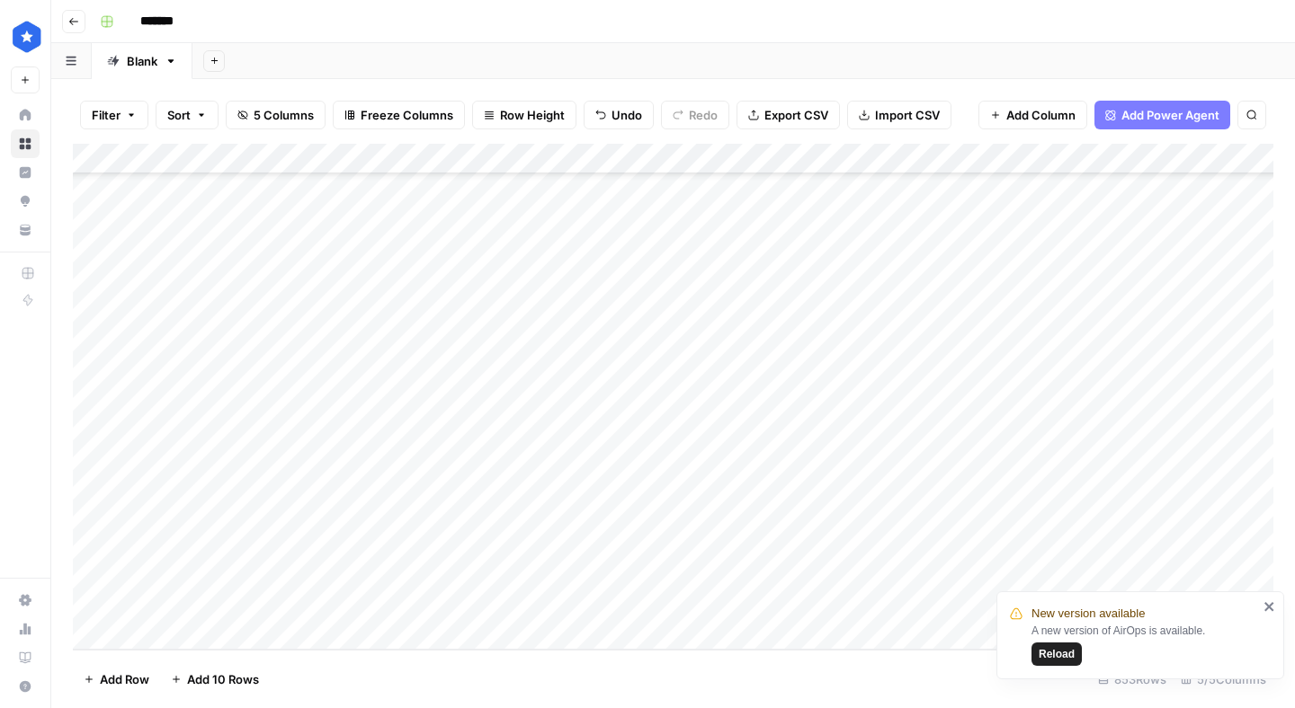
drag, startPoint x: 1010, startPoint y: 371, endPoint x: 972, endPoint y: 609, distance: 240.5
click at [972, 609] on div "Add Column" at bounding box center [673, 397] width 1200 height 506
click at [1156, 165] on div "Add Column" at bounding box center [673, 397] width 1200 height 506
click at [1196, 273] on button "Remaining Rows" at bounding box center [1219, 264] width 135 height 25
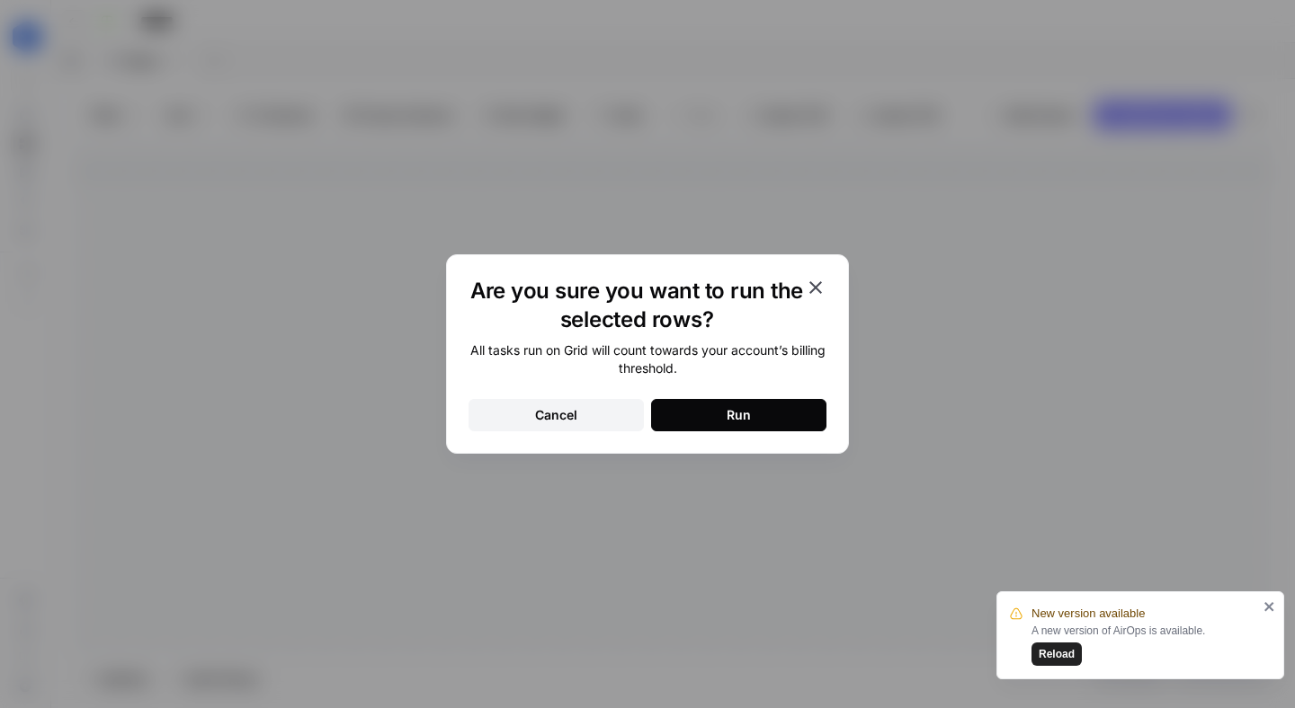
click at [744, 423] on div "Run" at bounding box center [738, 415] width 24 height 18
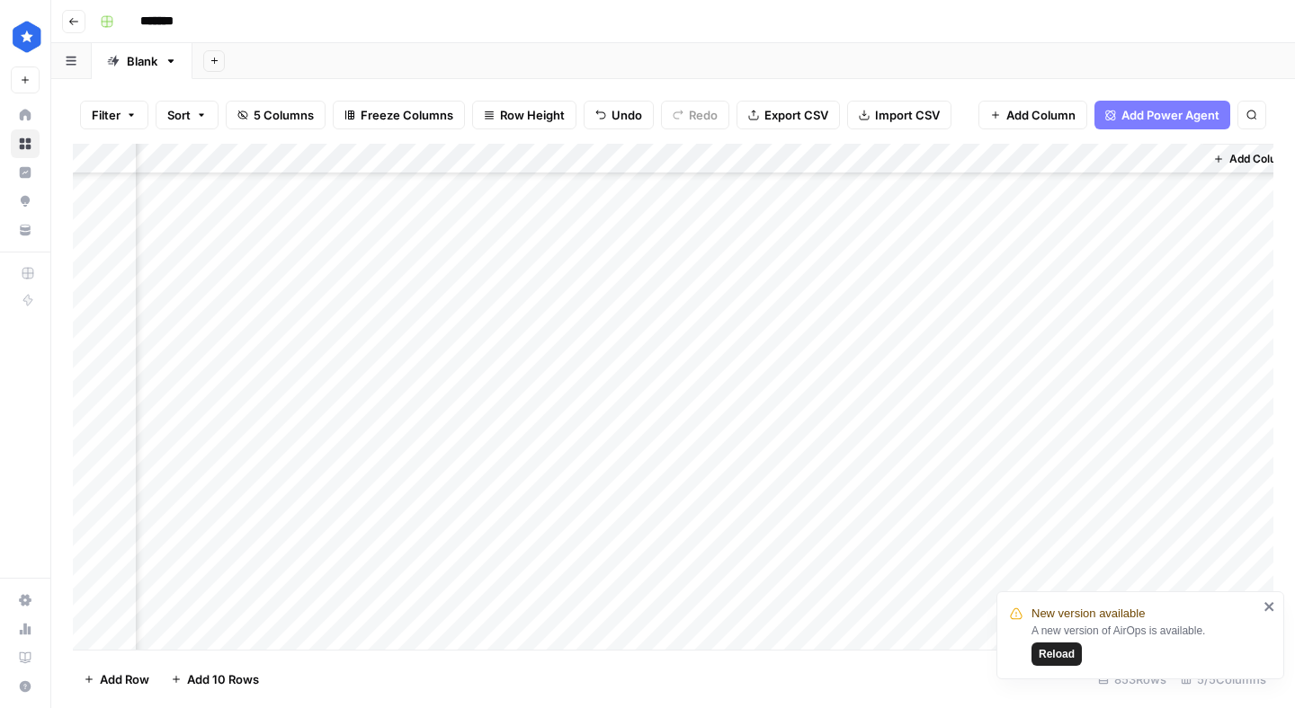
scroll to position [25625, 295]
drag, startPoint x: 955, startPoint y: 264, endPoint x: 946, endPoint y: 678, distance: 413.6
click at [946, 678] on div "Filter Sort 5 Columns Freeze Columns Row Height Undo Redo Export CSV Import CSV…" at bounding box center [672, 393] width 1243 height 629
drag, startPoint x: 814, startPoint y: 261, endPoint x: 793, endPoint y: 678, distance: 417.6
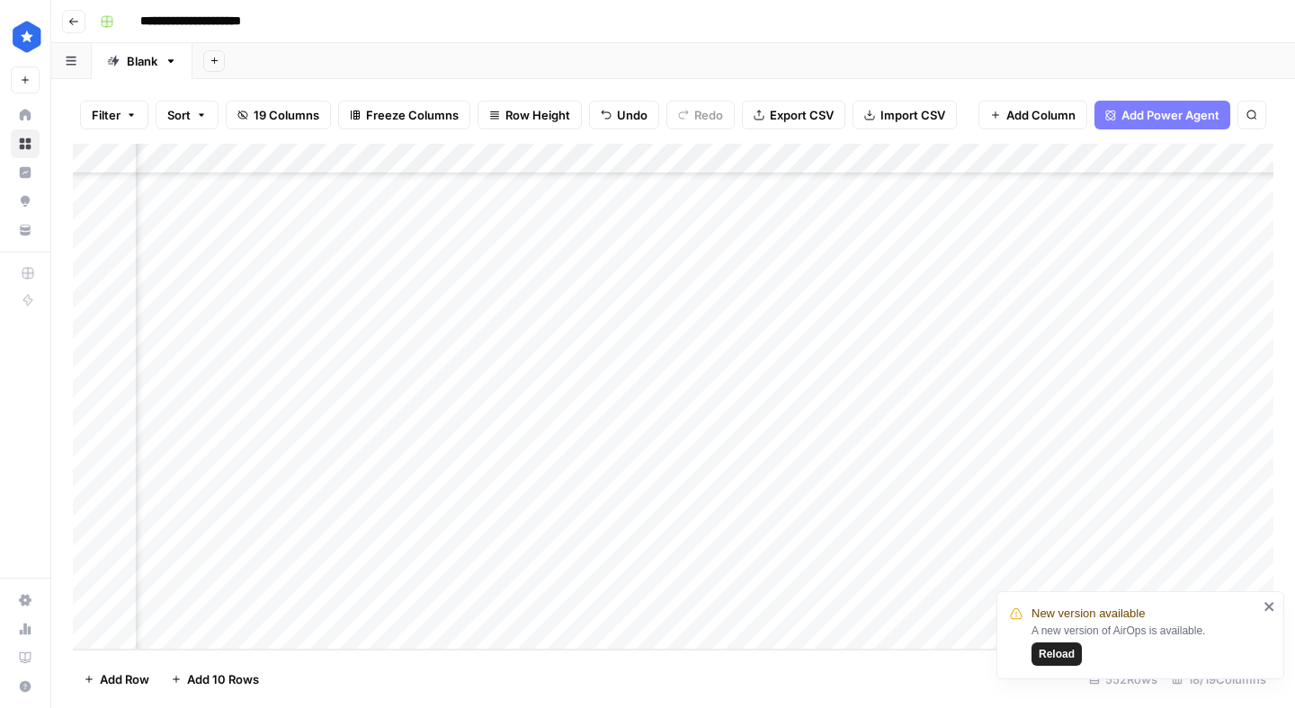
click at [793, 678] on div "Filter Sort 19 Columns Freeze Columns Row Height Undo Redo Export CSV Import CS…" at bounding box center [672, 393] width 1243 height 629
